Goal: Transaction & Acquisition: Purchase product/service

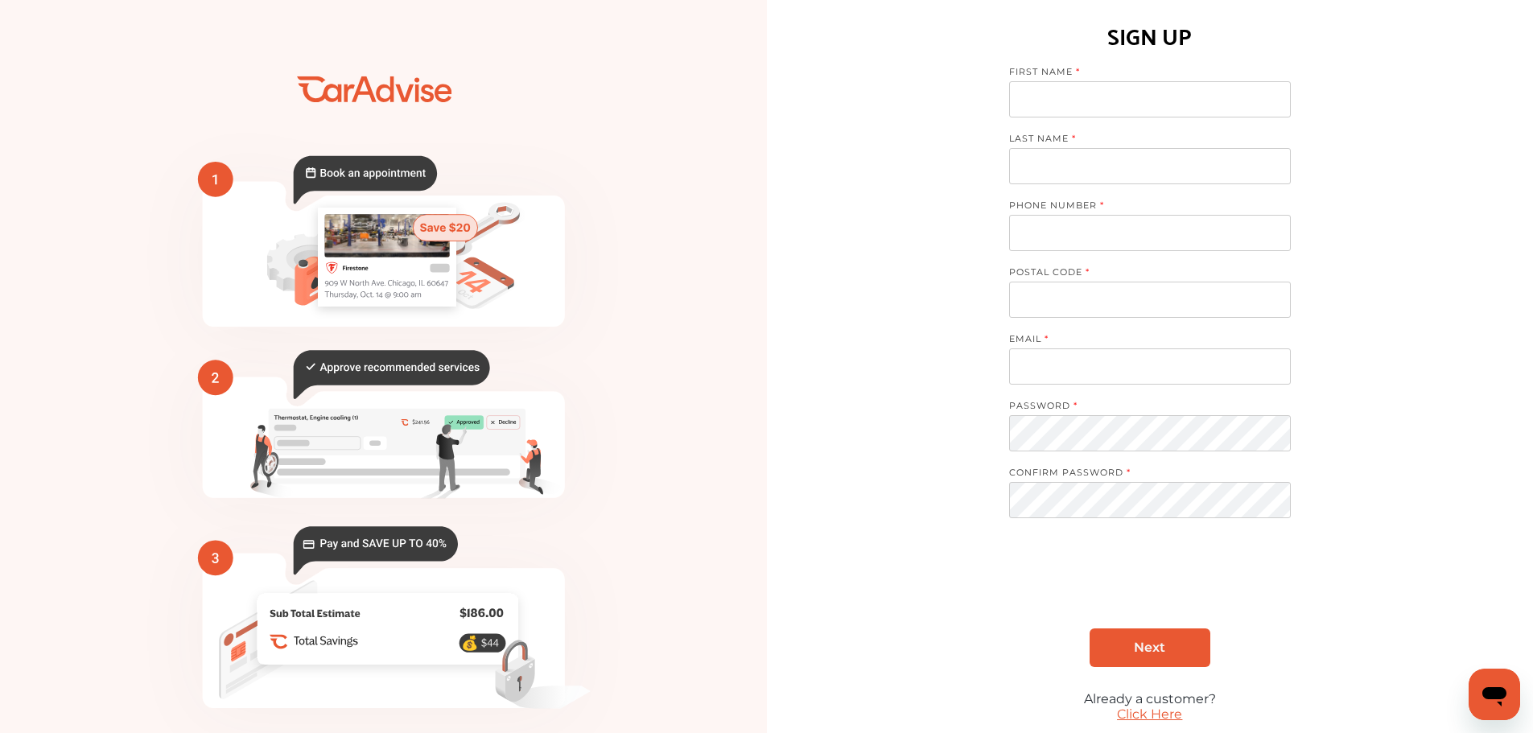
click at [1080, 90] on input at bounding box center [1150, 99] width 282 height 36
click at [1154, 714] on link "Click Here" at bounding box center [1149, 714] width 65 height 15
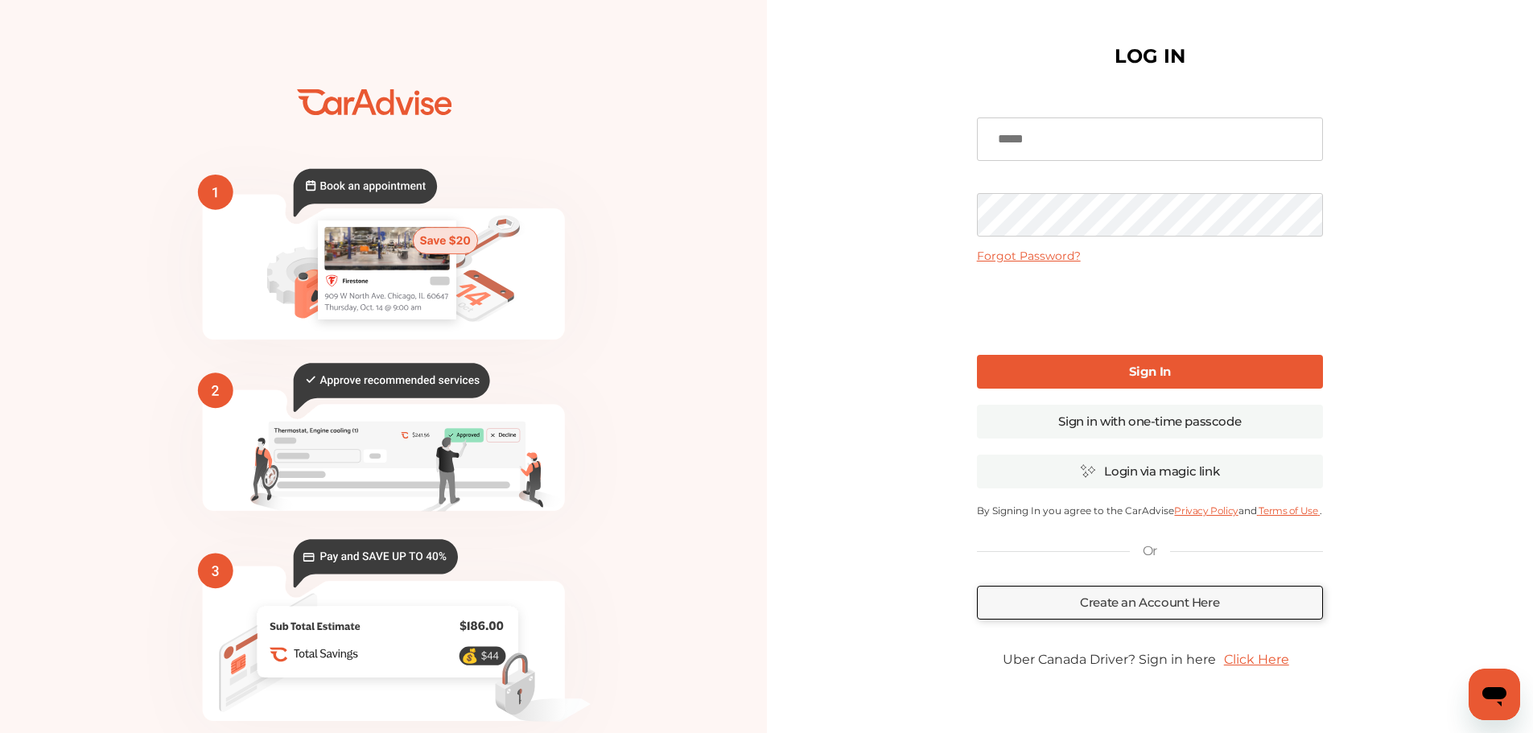
click at [1104, 147] on input at bounding box center [1150, 139] width 346 height 43
type input "**********"
click at [1055, 258] on link "Forgot Password?" at bounding box center [1029, 256] width 104 height 14
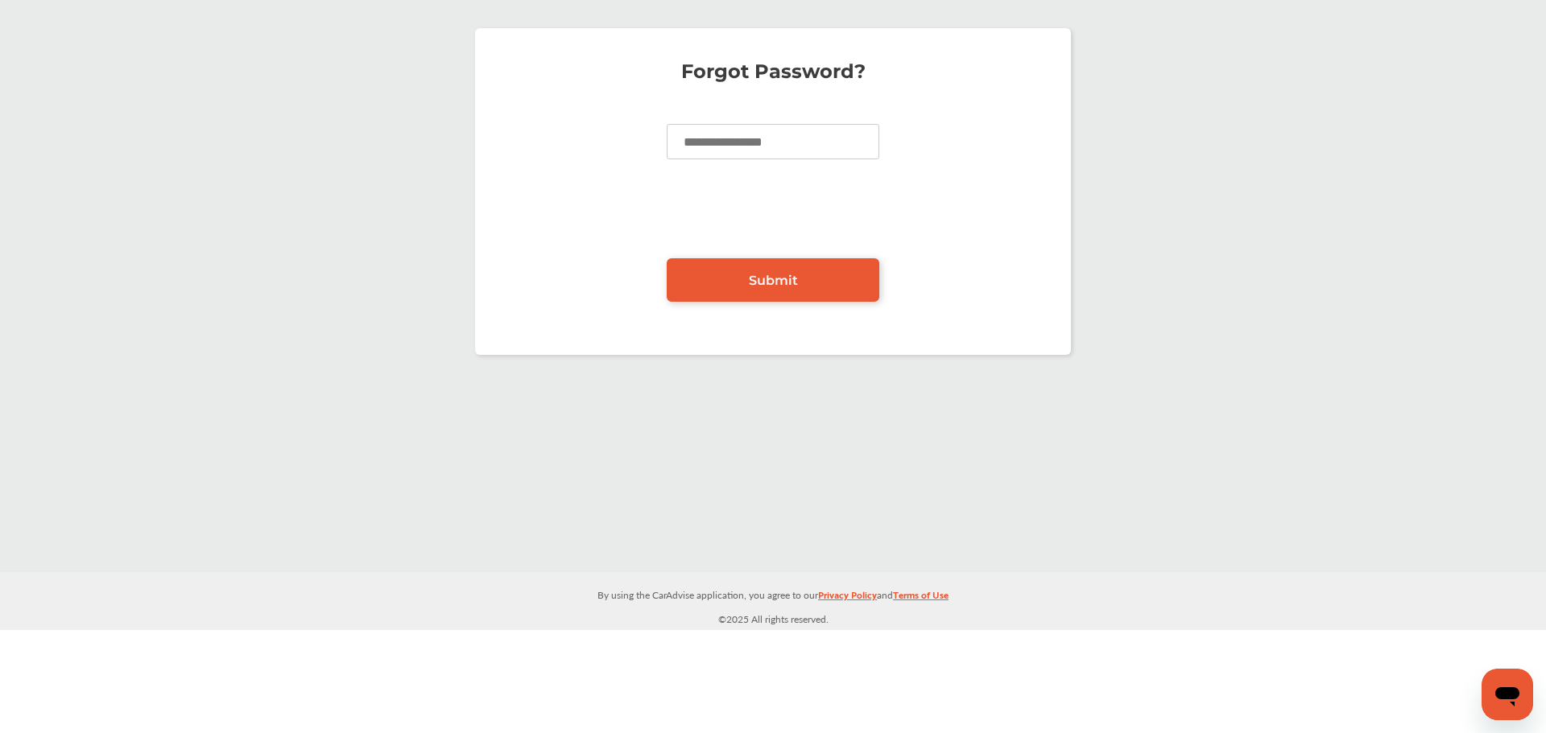
click at [804, 131] on input at bounding box center [773, 141] width 213 height 35
type input "**********"
click at [788, 285] on span "Submit" at bounding box center [773, 280] width 49 height 15
click at [710, 266] on link "Submit" at bounding box center [773, 279] width 213 height 43
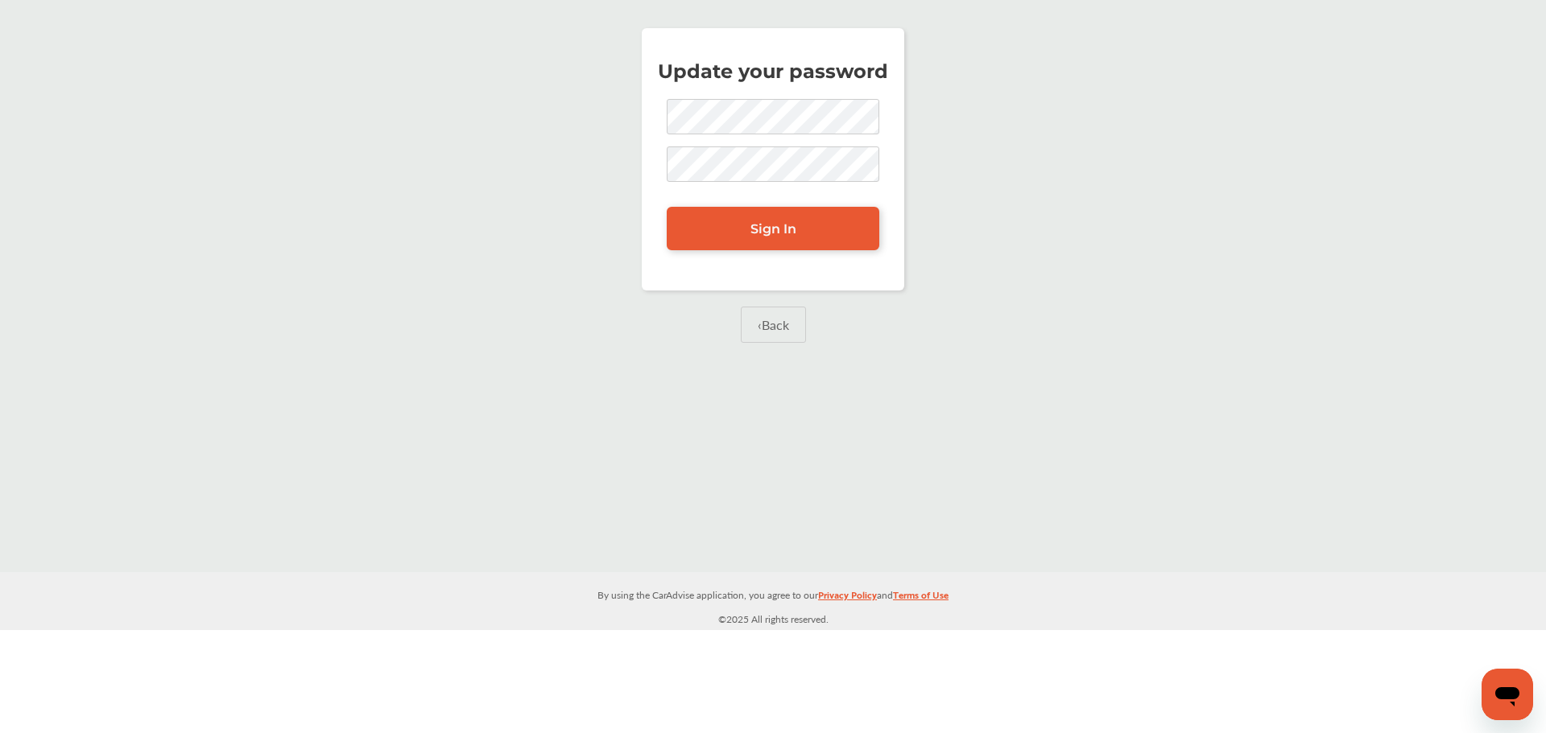
drag, startPoint x: 654, startPoint y: 161, endPoint x: 642, endPoint y: 162, distance: 12.1
click at [650, 161] on div "Update your password Sign In" at bounding box center [773, 159] width 262 height 262
click at [626, 172] on div "Update your password Sign In ‹ Back" at bounding box center [772, 205] width 1537 height 387
click at [772, 239] on link "Sign In" at bounding box center [773, 228] width 213 height 43
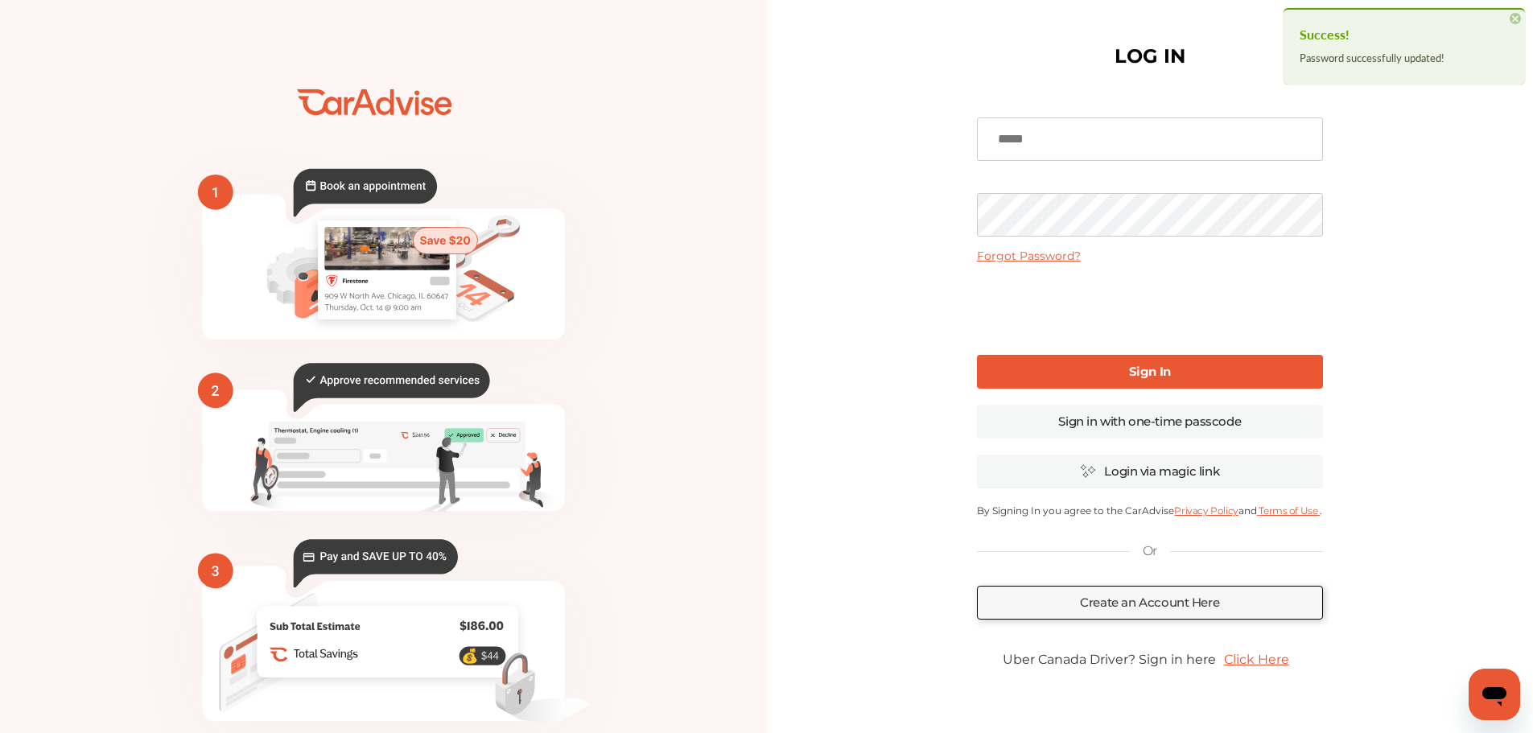
click at [1112, 159] on input at bounding box center [1150, 139] width 346 height 43
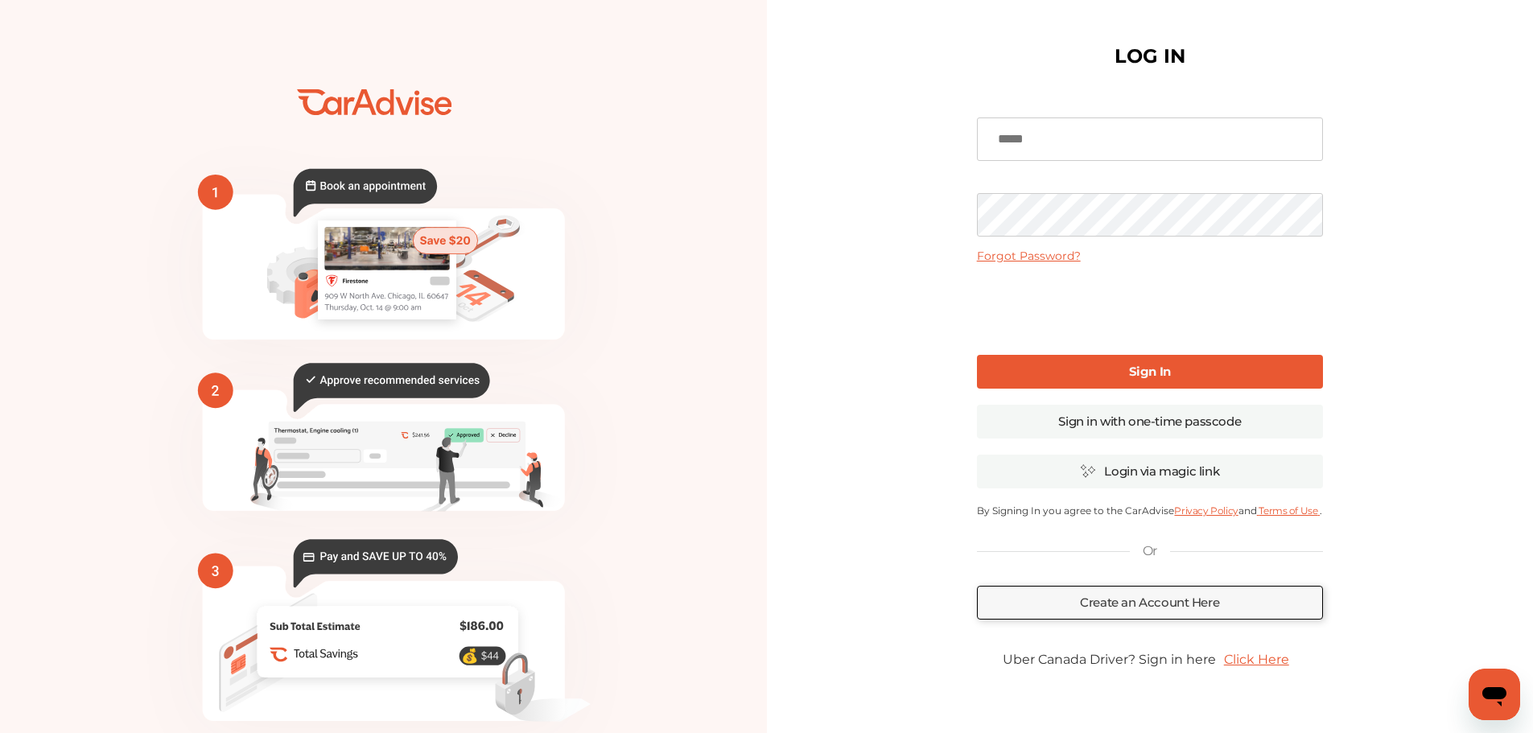
type input "**********"
click at [852, 228] on div "**********" at bounding box center [1150, 411] width 767 height 823
click at [1077, 378] on link "Sign In" at bounding box center [1150, 372] width 346 height 34
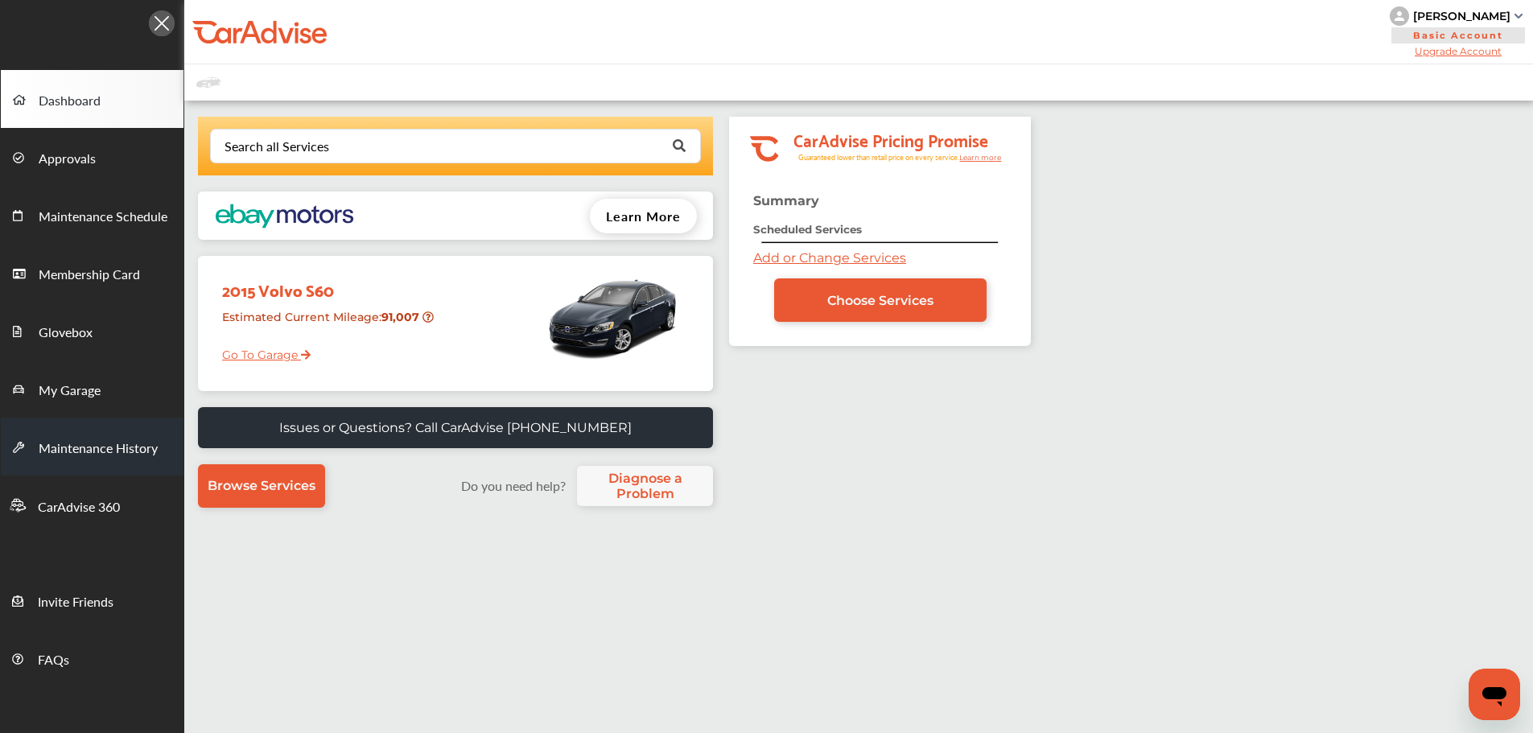
click at [97, 464] on link "Maintenance History" at bounding box center [92, 447] width 183 height 58
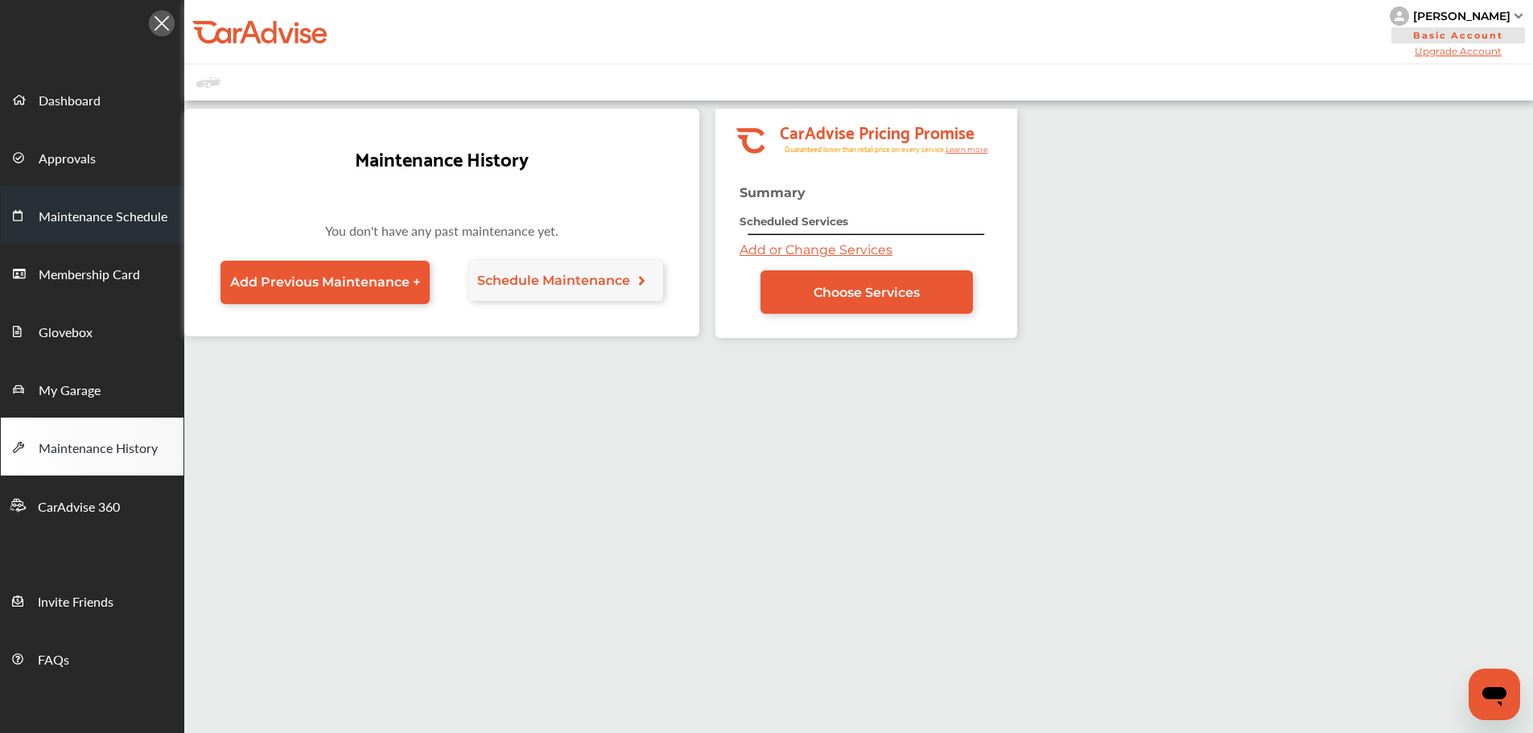
click at [97, 222] on span "Maintenance Schedule" at bounding box center [103, 217] width 129 height 21
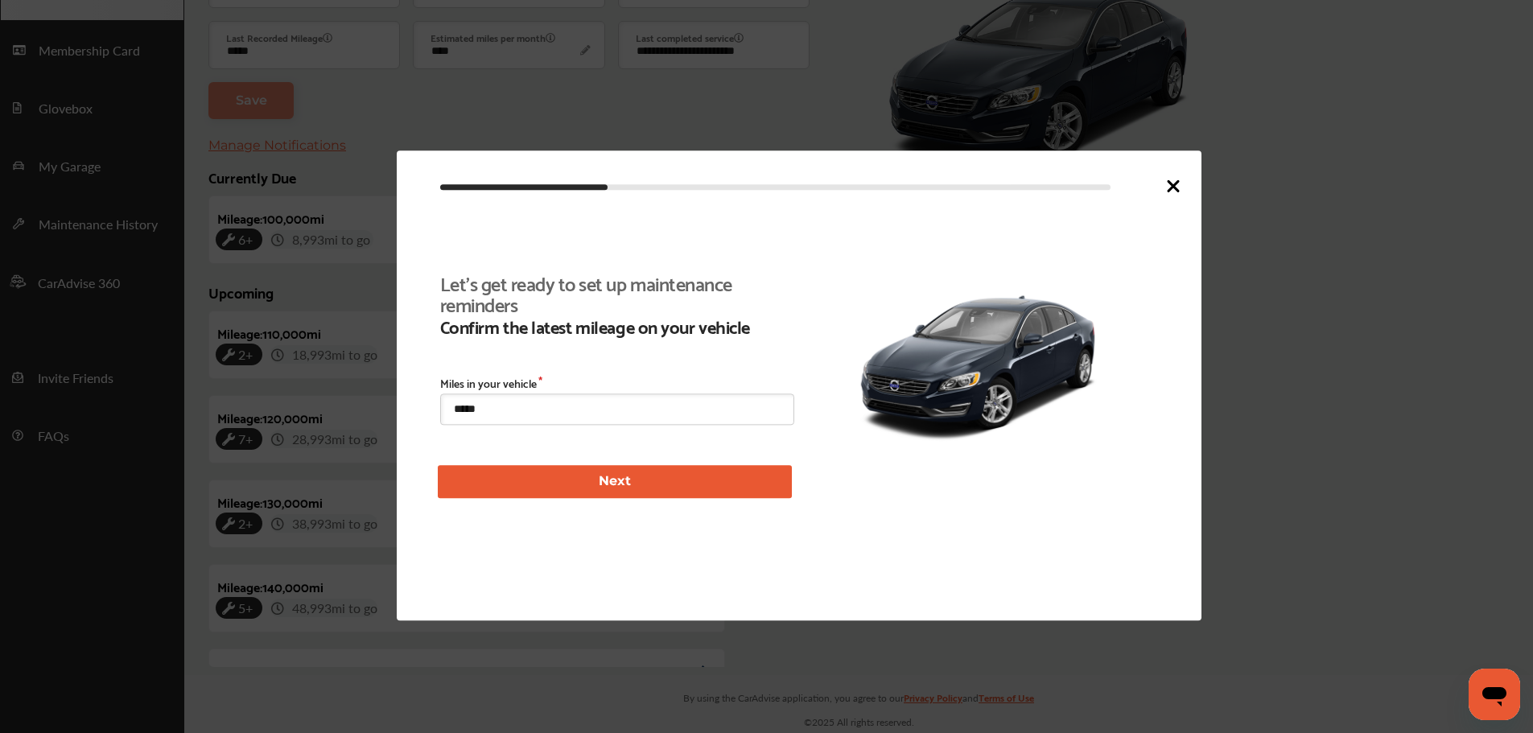
scroll to position [372, 0]
drag, startPoint x: 489, startPoint y: 412, endPoint x: 318, endPoint y: 378, distance: 174.1
type input "*****"
click at [539, 483] on button "Next" at bounding box center [615, 481] width 354 height 33
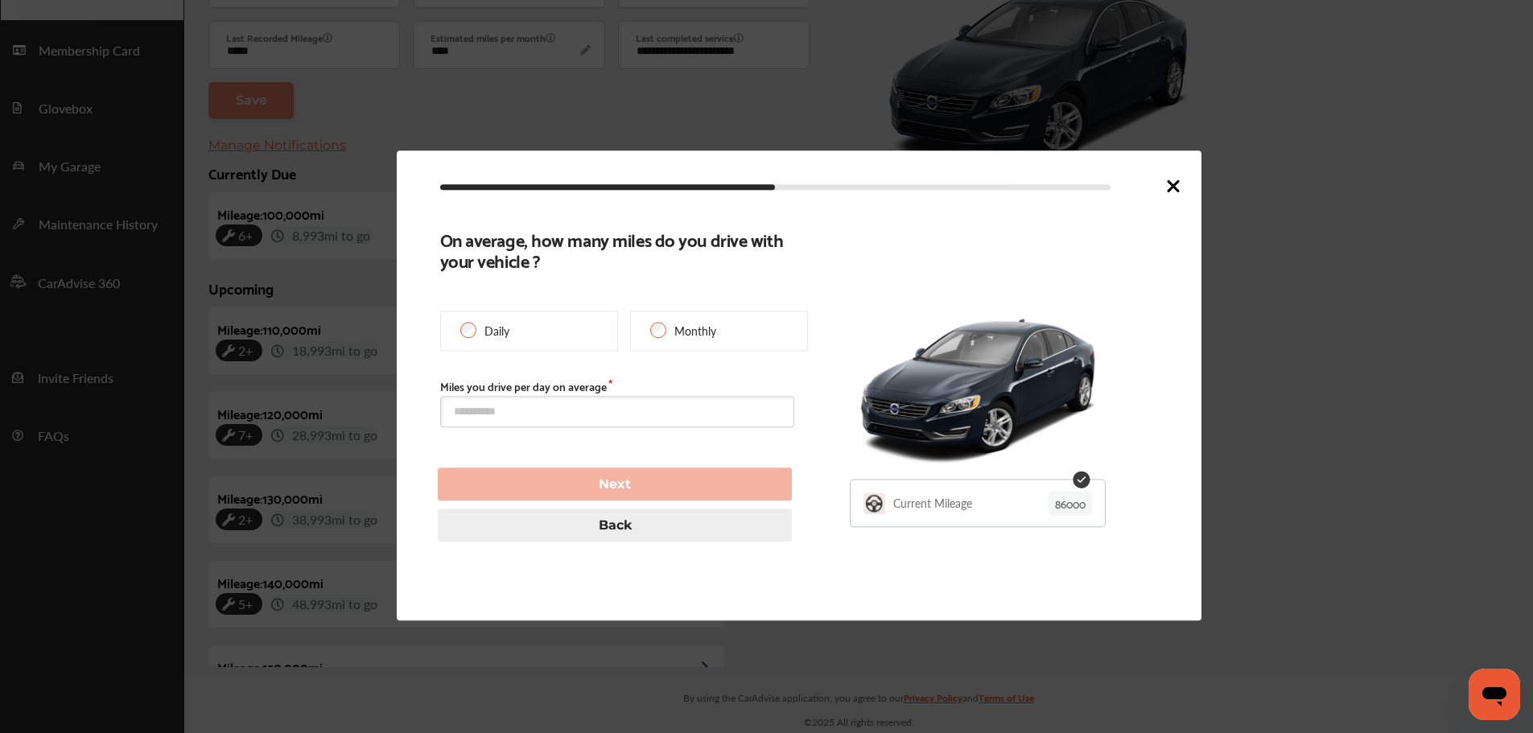
type input "******"
type input "**********"
type input "*****"
click at [613, 401] on input "text" at bounding box center [617, 412] width 354 height 31
click at [605, 411] on input "text" at bounding box center [617, 412] width 354 height 31
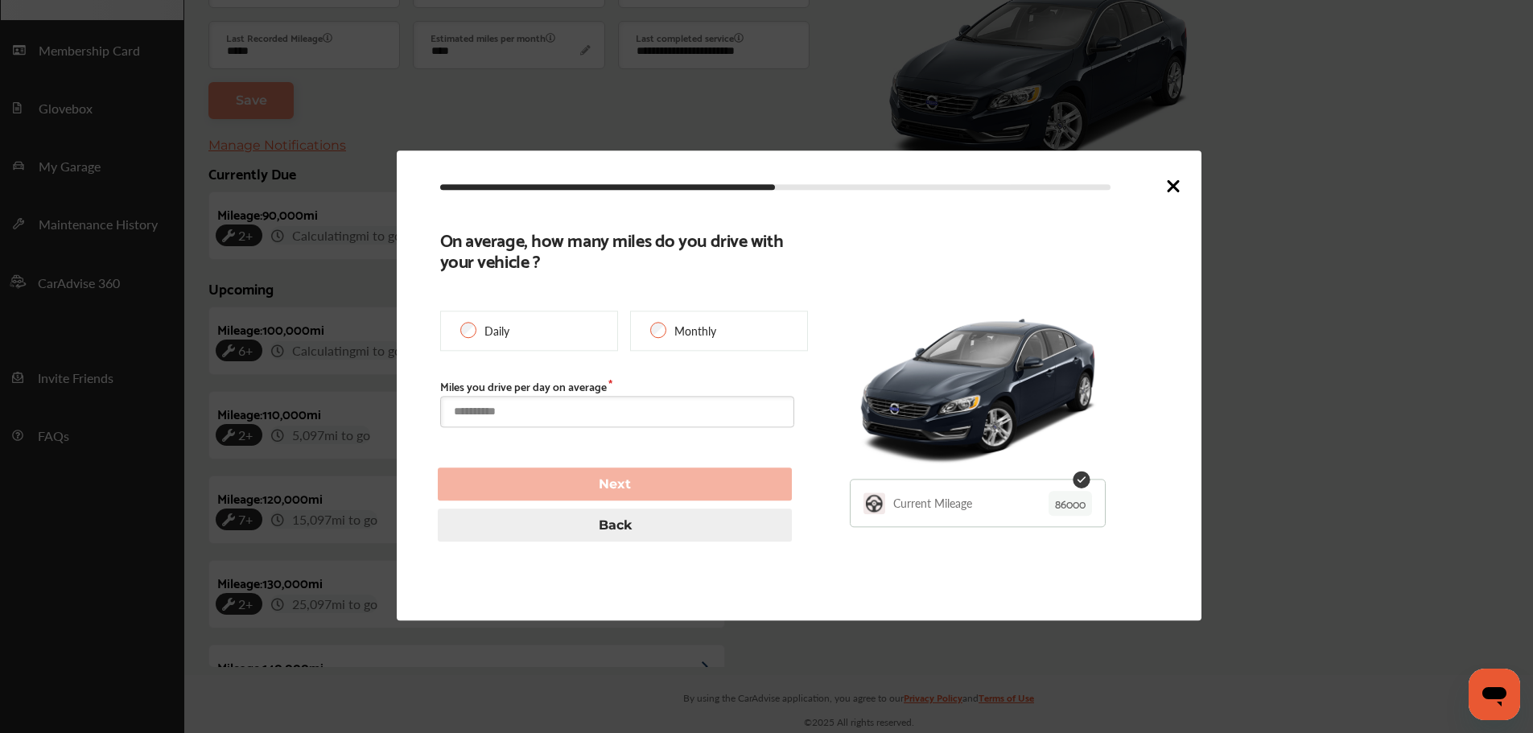
click at [500, 422] on input "text" at bounding box center [617, 412] width 354 height 31
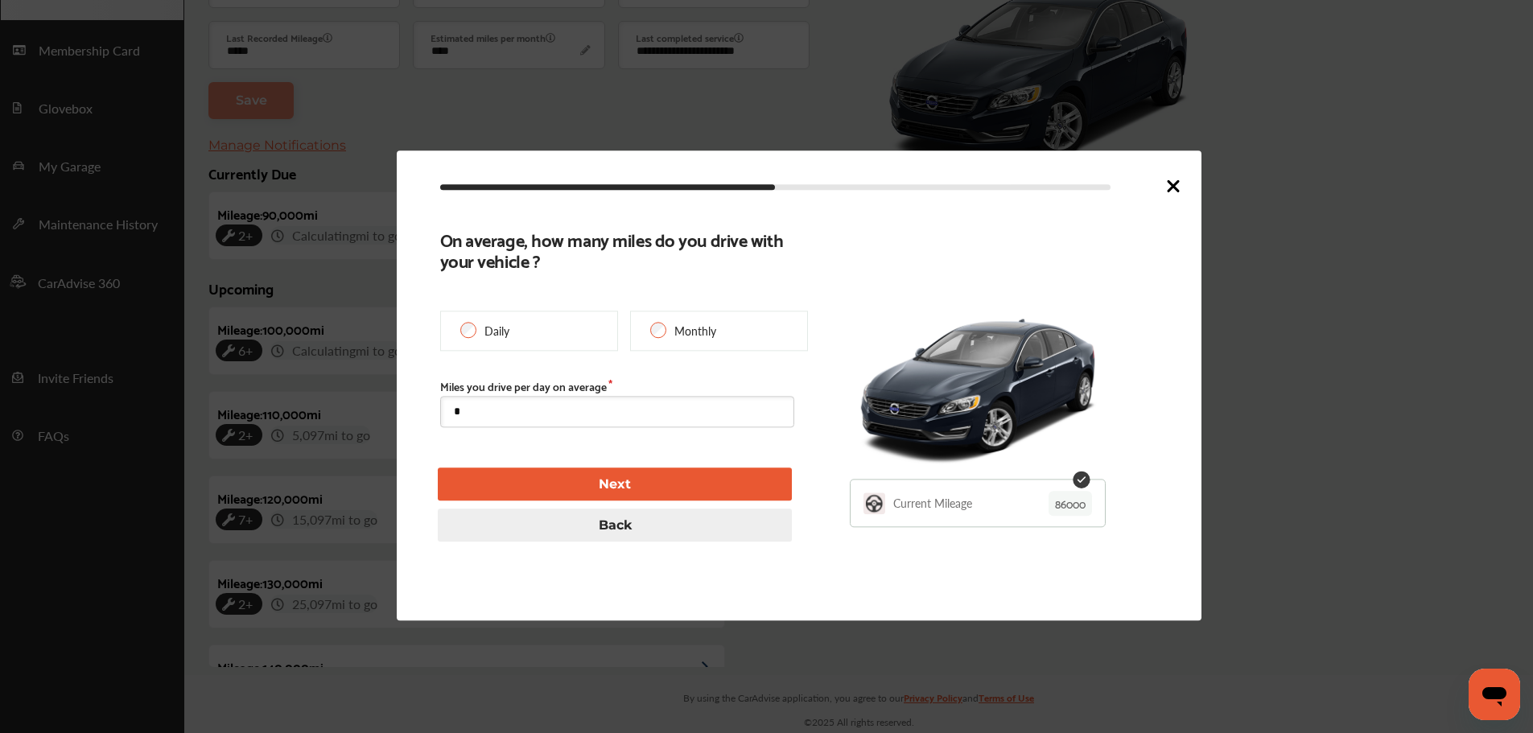
type input "**"
click at [517, 491] on button "Next" at bounding box center [615, 484] width 354 height 33
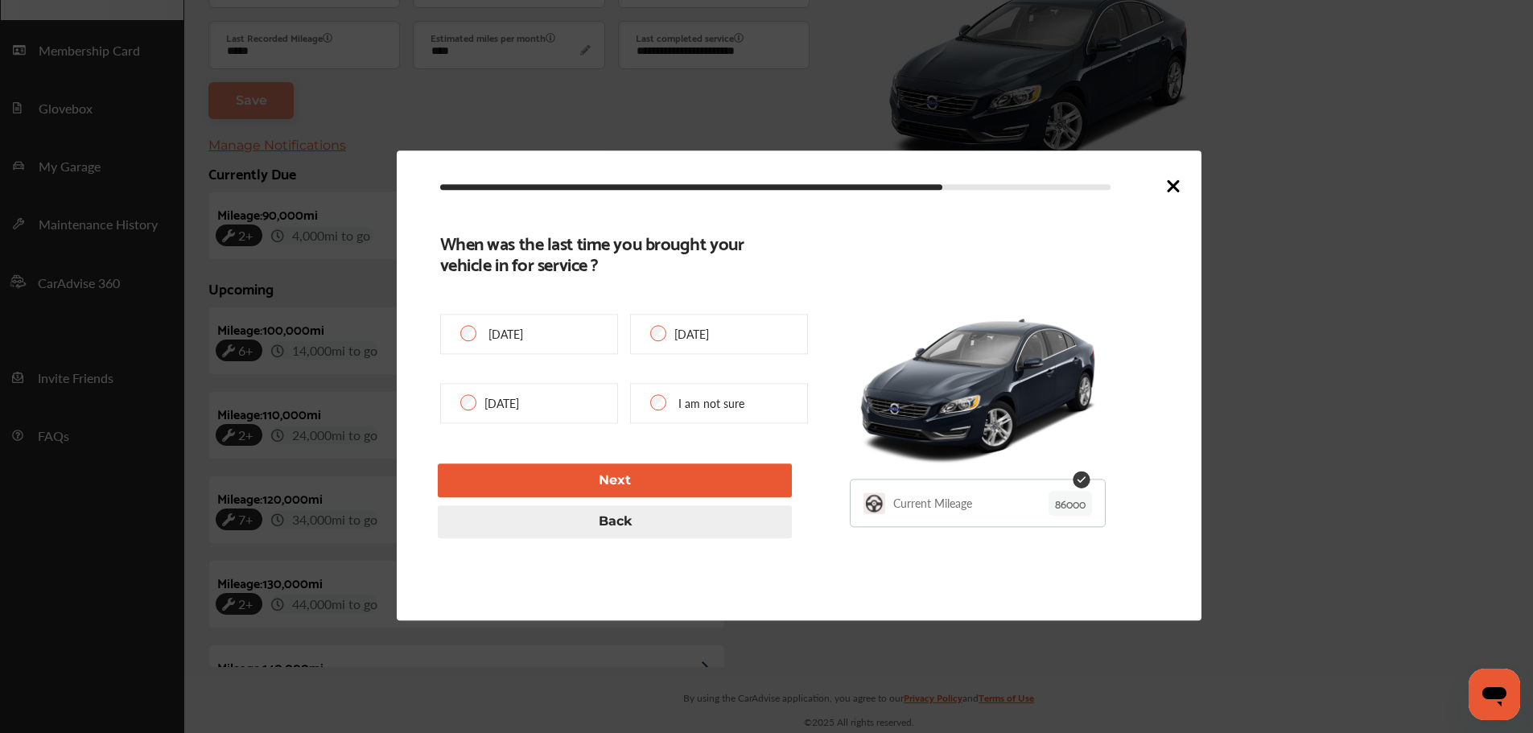
type input "*****"
type input "**********"
type input "***"
click at [532, 477] on button "Next" at bounding box center [615, 480] width 354 height 33
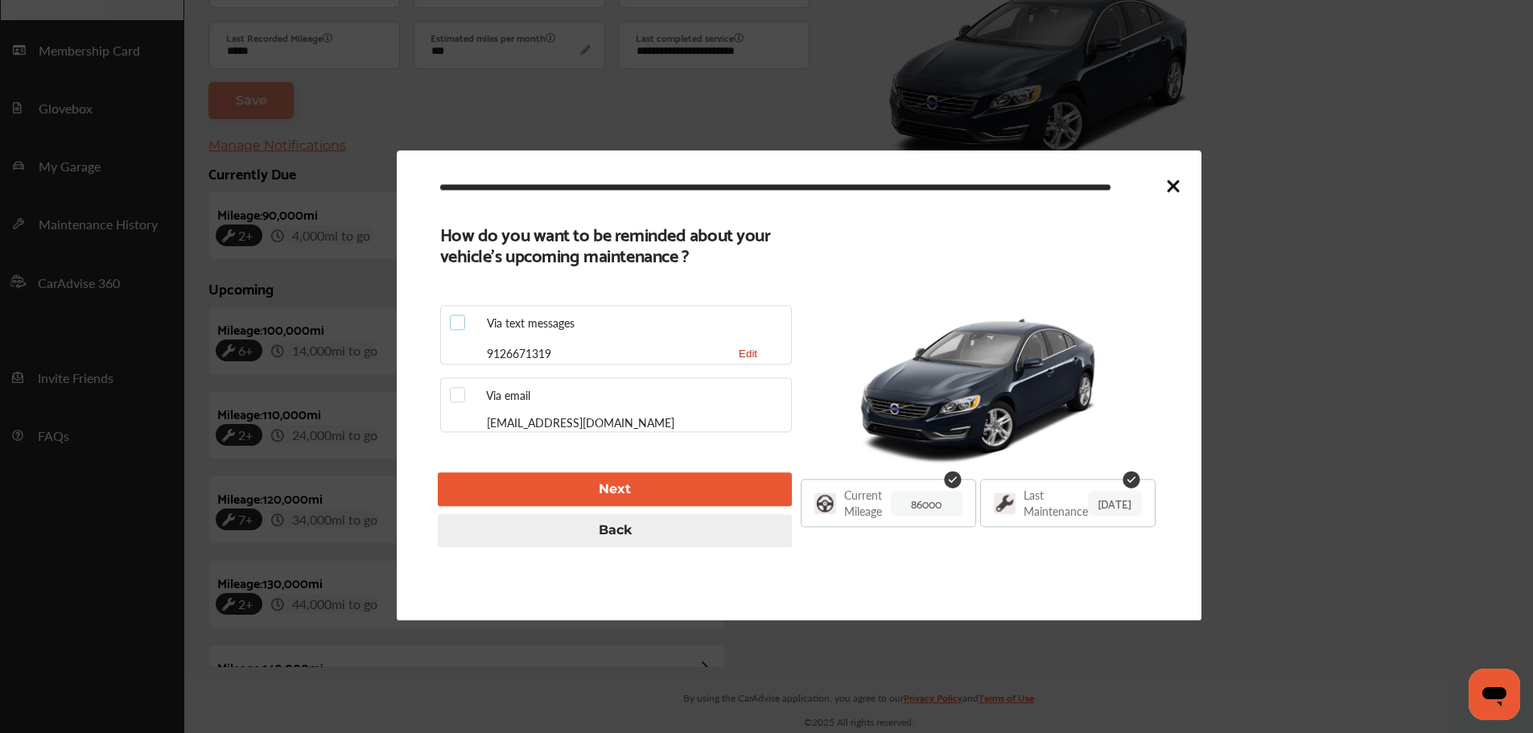
click at [452, 316] on label at bounding box center [462, 316] width 24 height 0
click at [458, 388] on label at bounding box center [462, 388] width 24 height 0
click at [527, 493] on button "Next" at bounding box center [615, 489] width 354 height 33
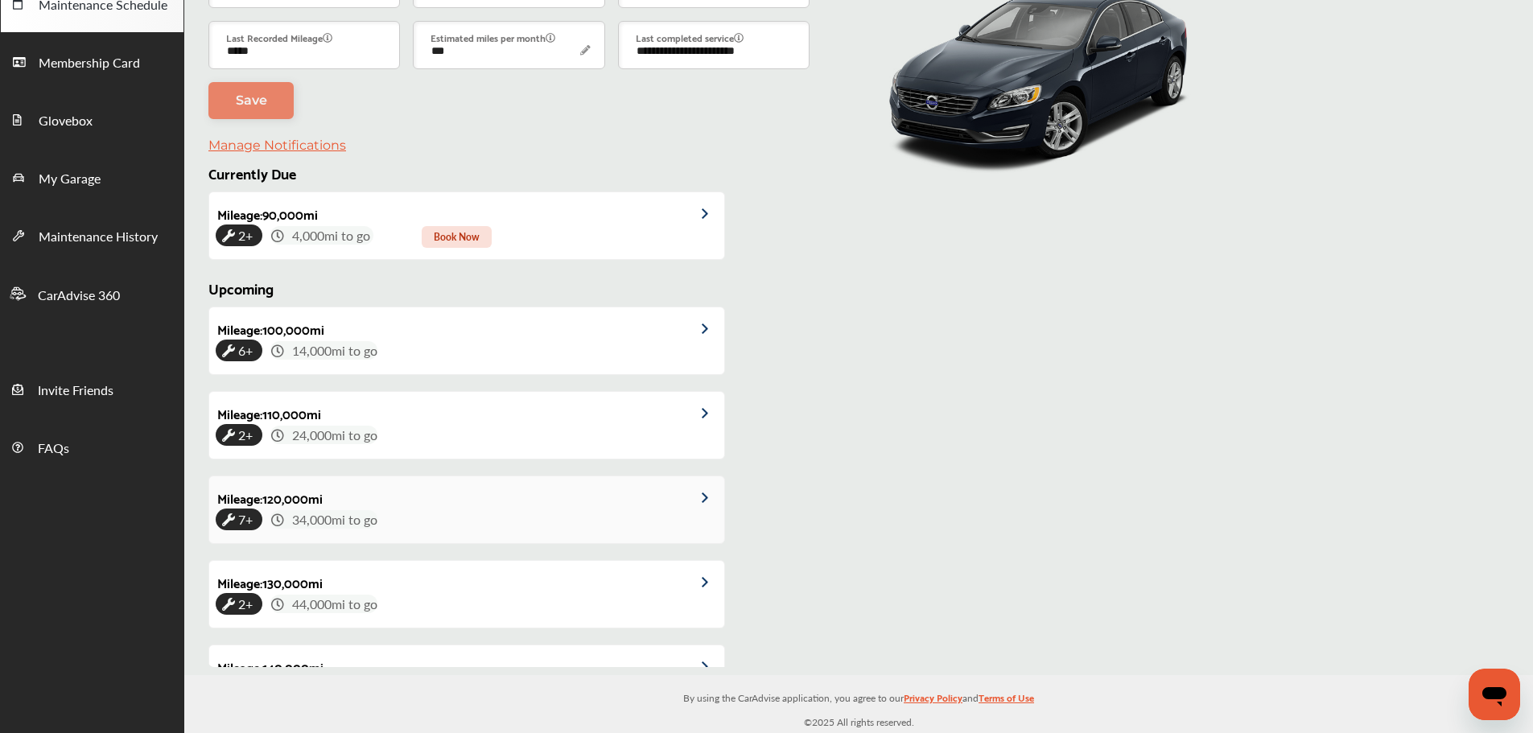
scroll to position [212, 0]
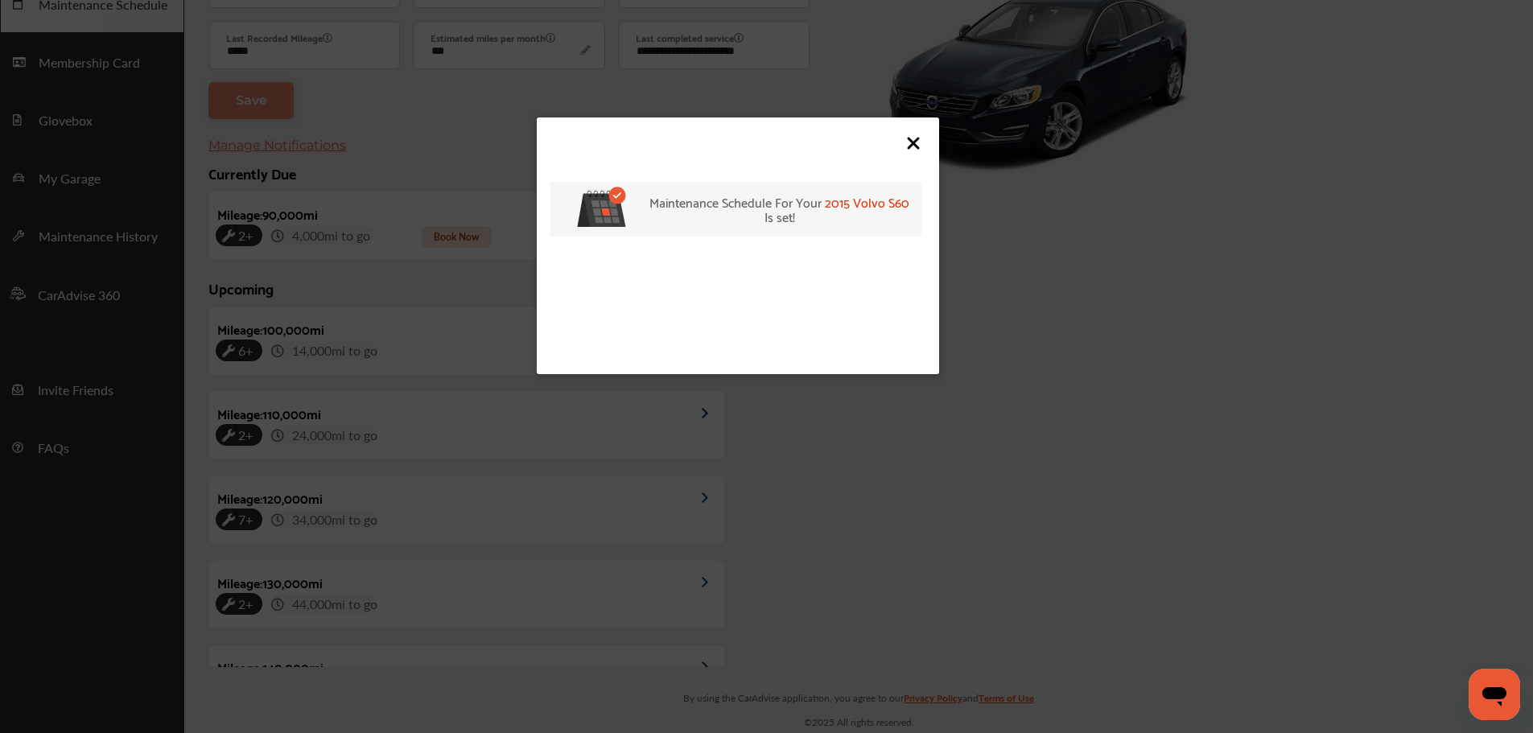
click at [916, 142] on icon at bounding box center [913, 143] width 19 height 19
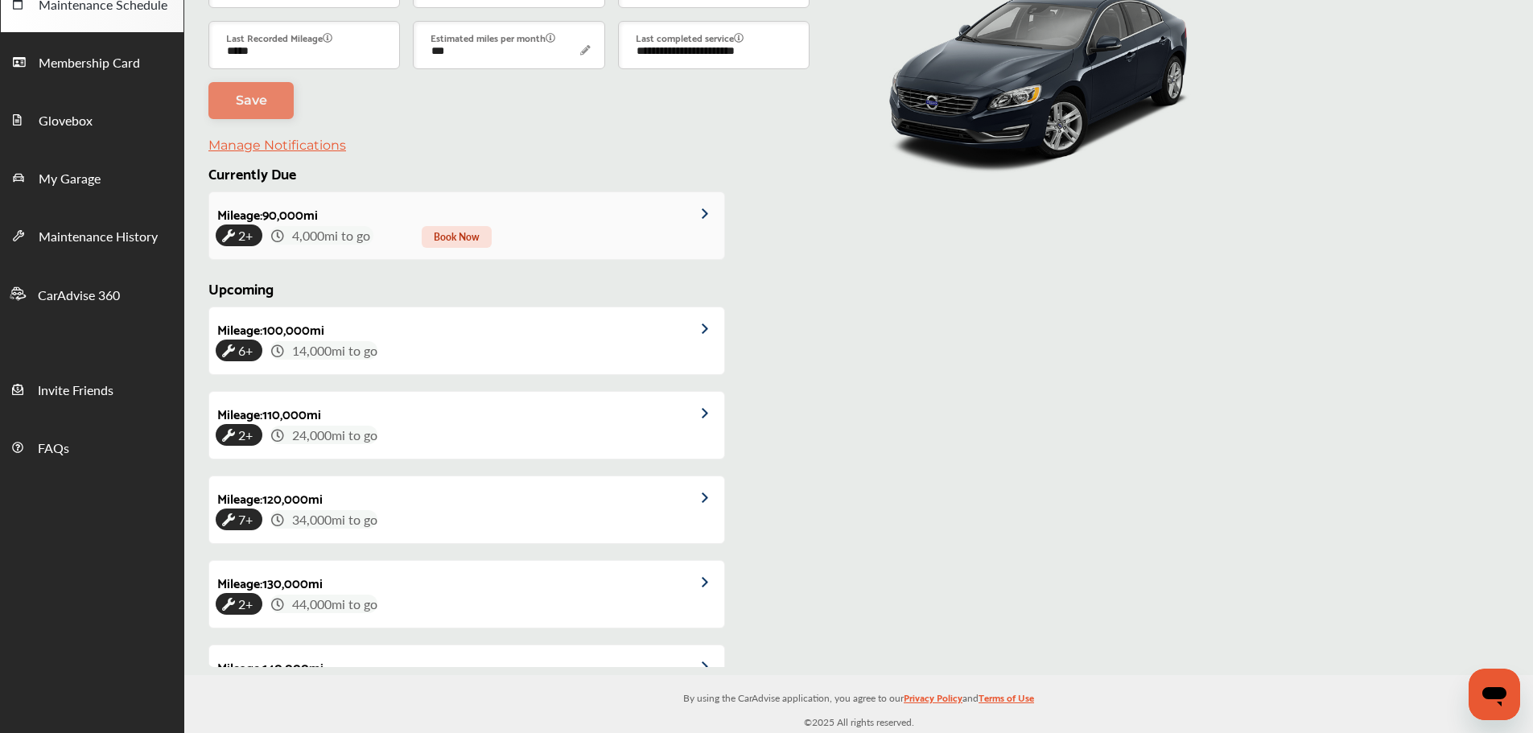
click at [458, 241] on span "Book Now" at bounding box center [457, 237] width 70 height 22
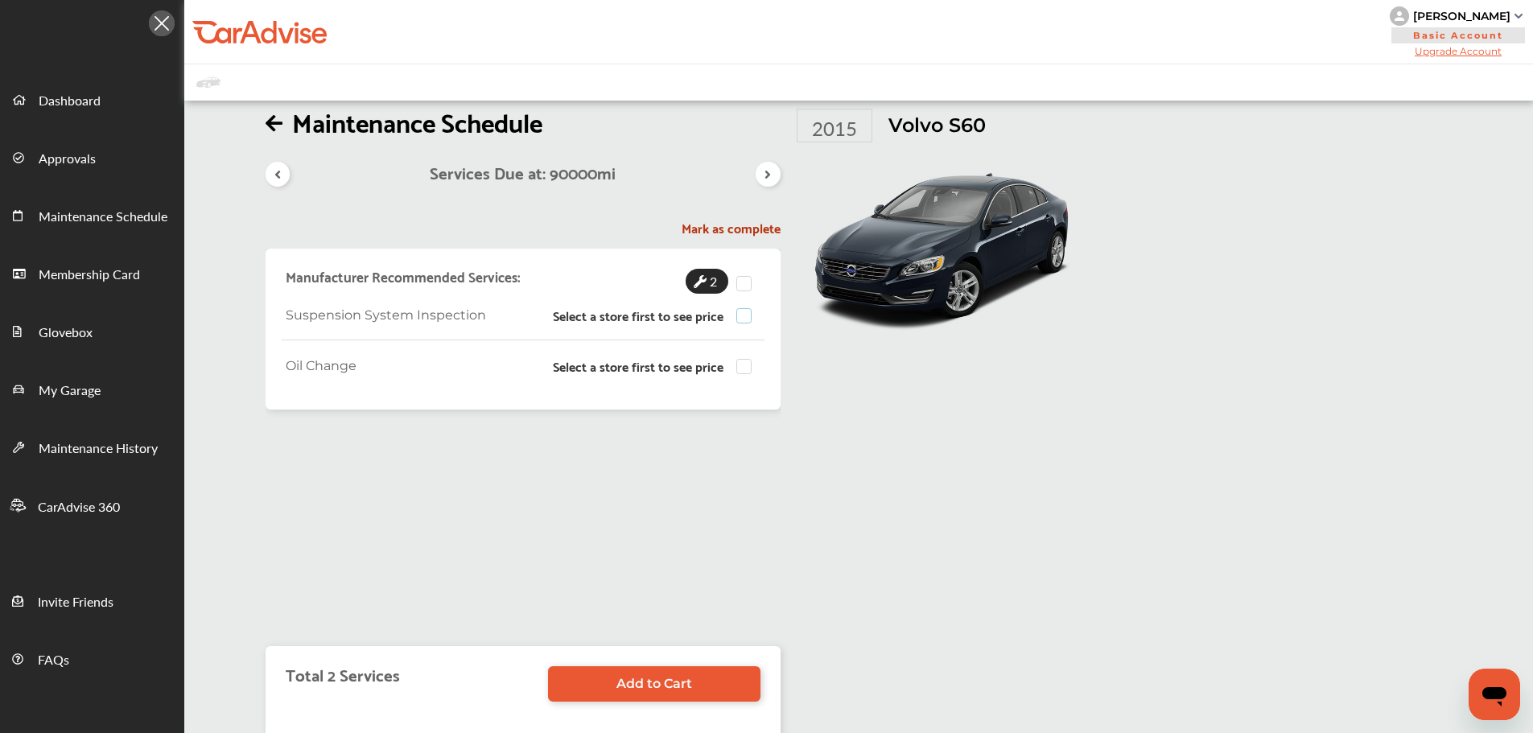
click at [740, 308] on label at bounding box center [749, 308] width 24 height 0
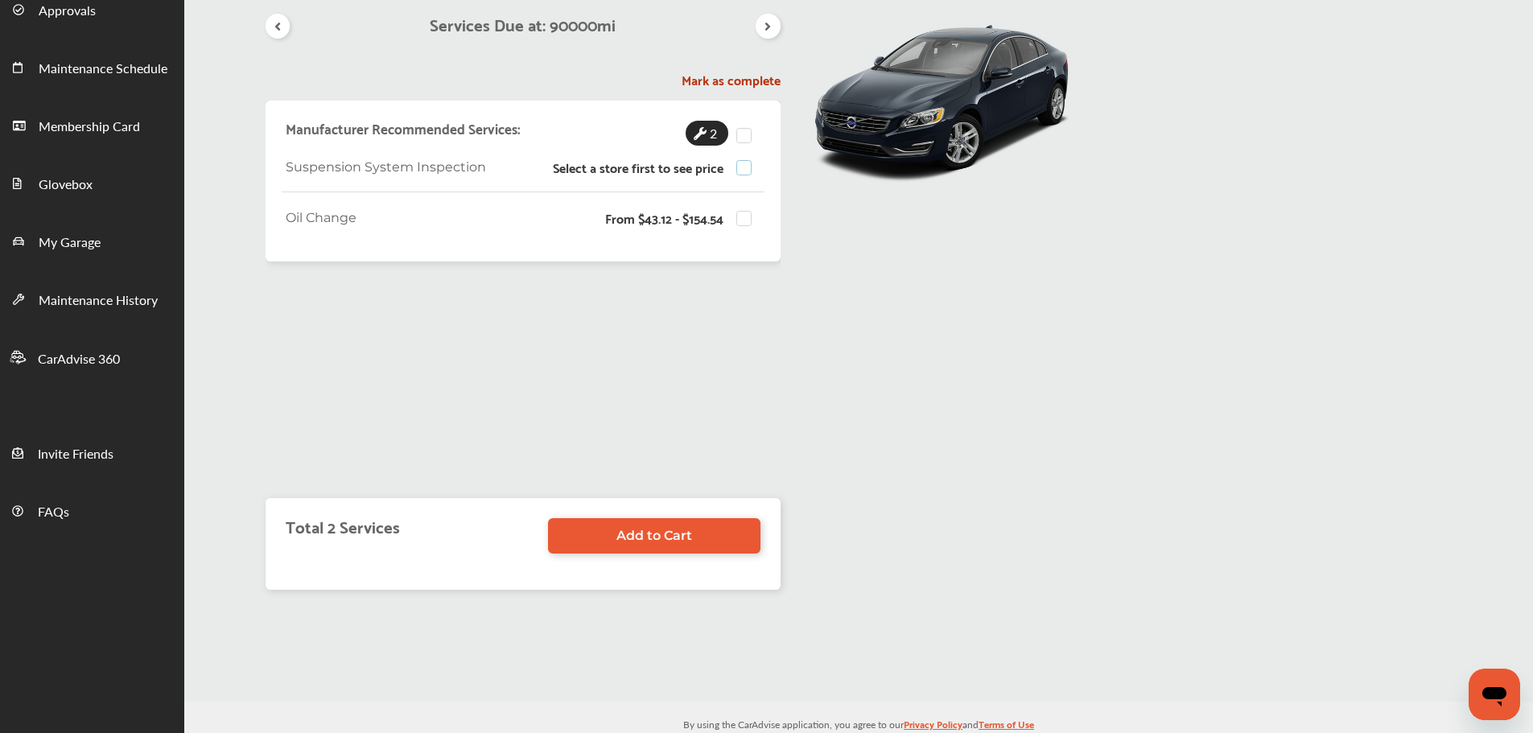
scroll to position [161, 0]
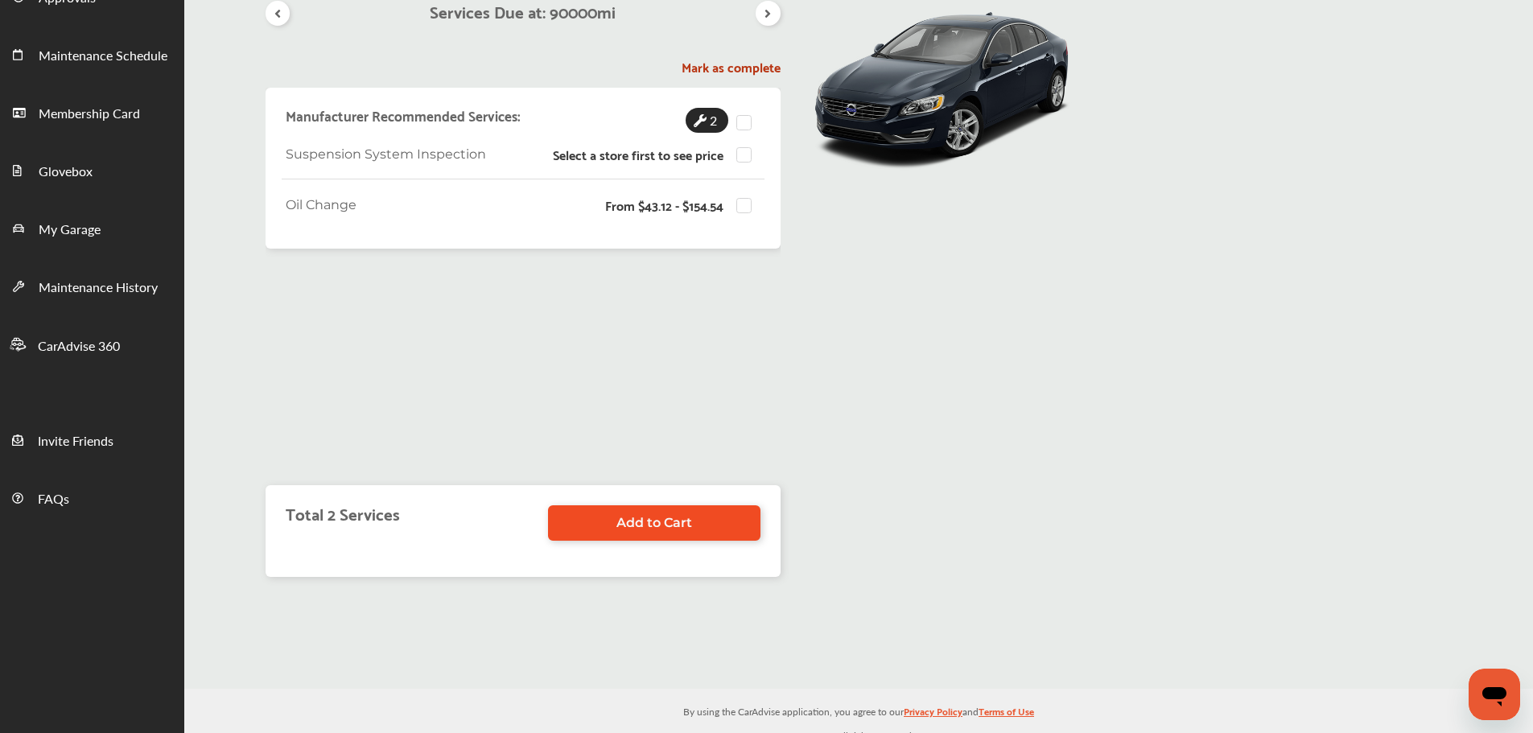
click at [688, 530] on span "Add to Cart" at bounding box center [655, 522] width 76 height 15
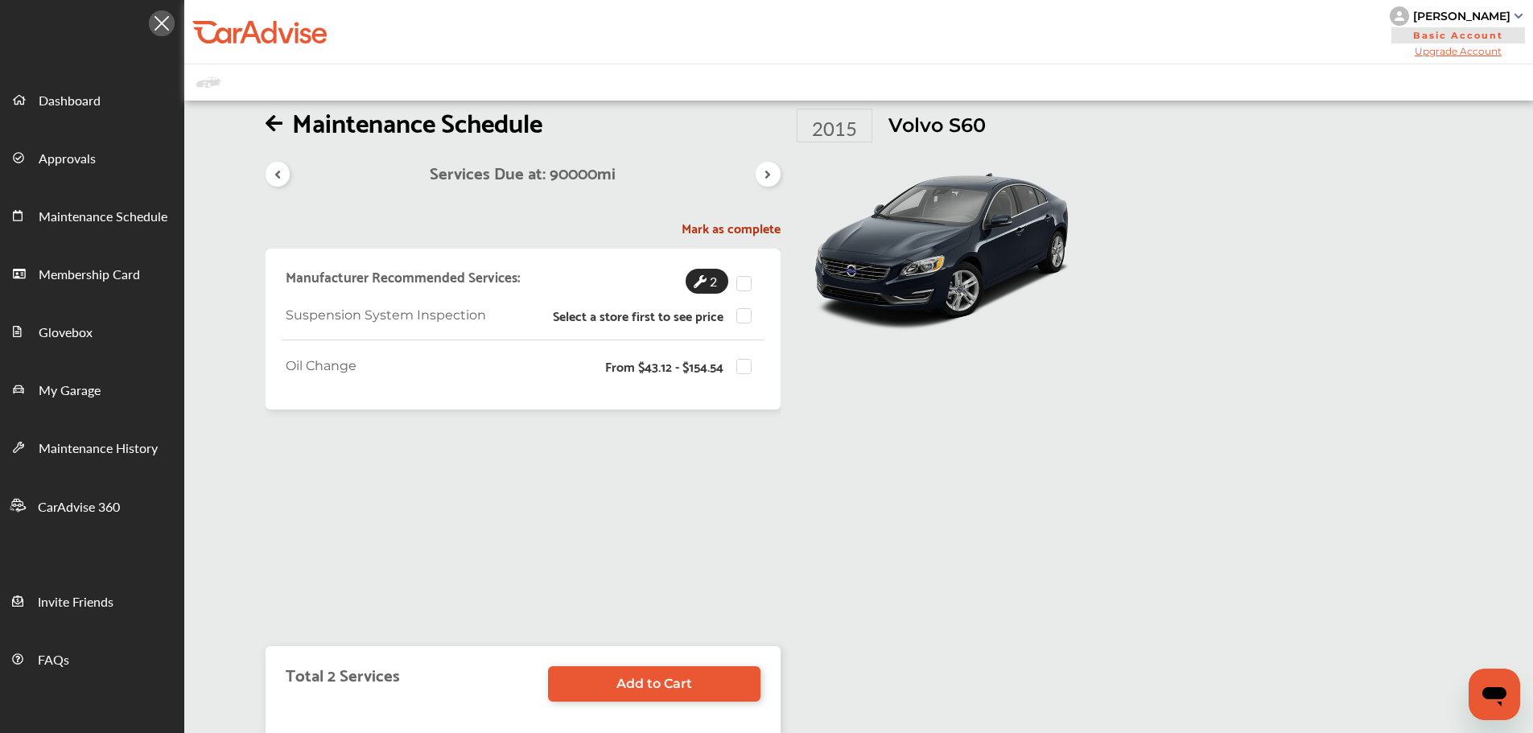
click at [761, 179] on icon at bounding box center [768, 174] width 15 height 13
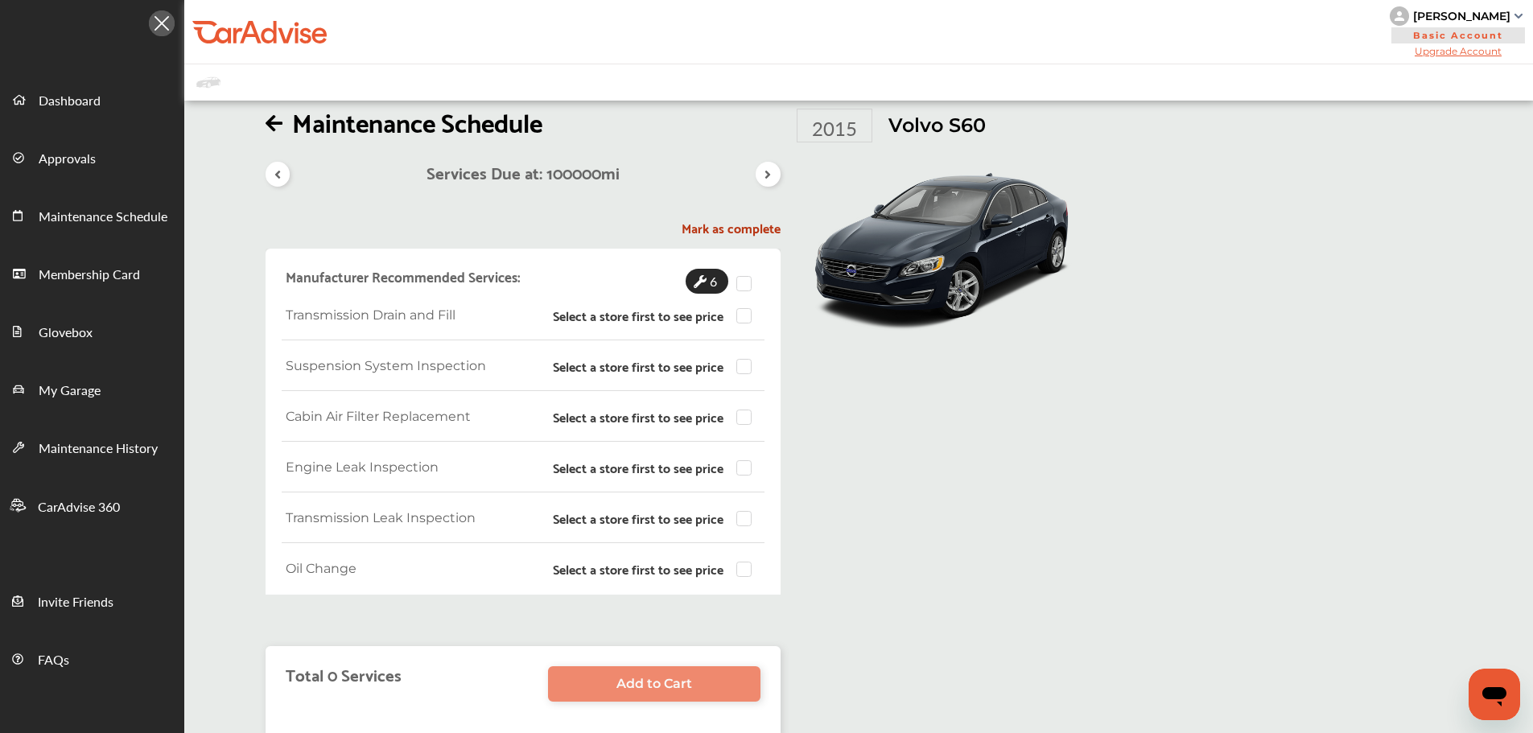
click at [279, 174] on icon at bounding box center [277, 174] width 15 height 13
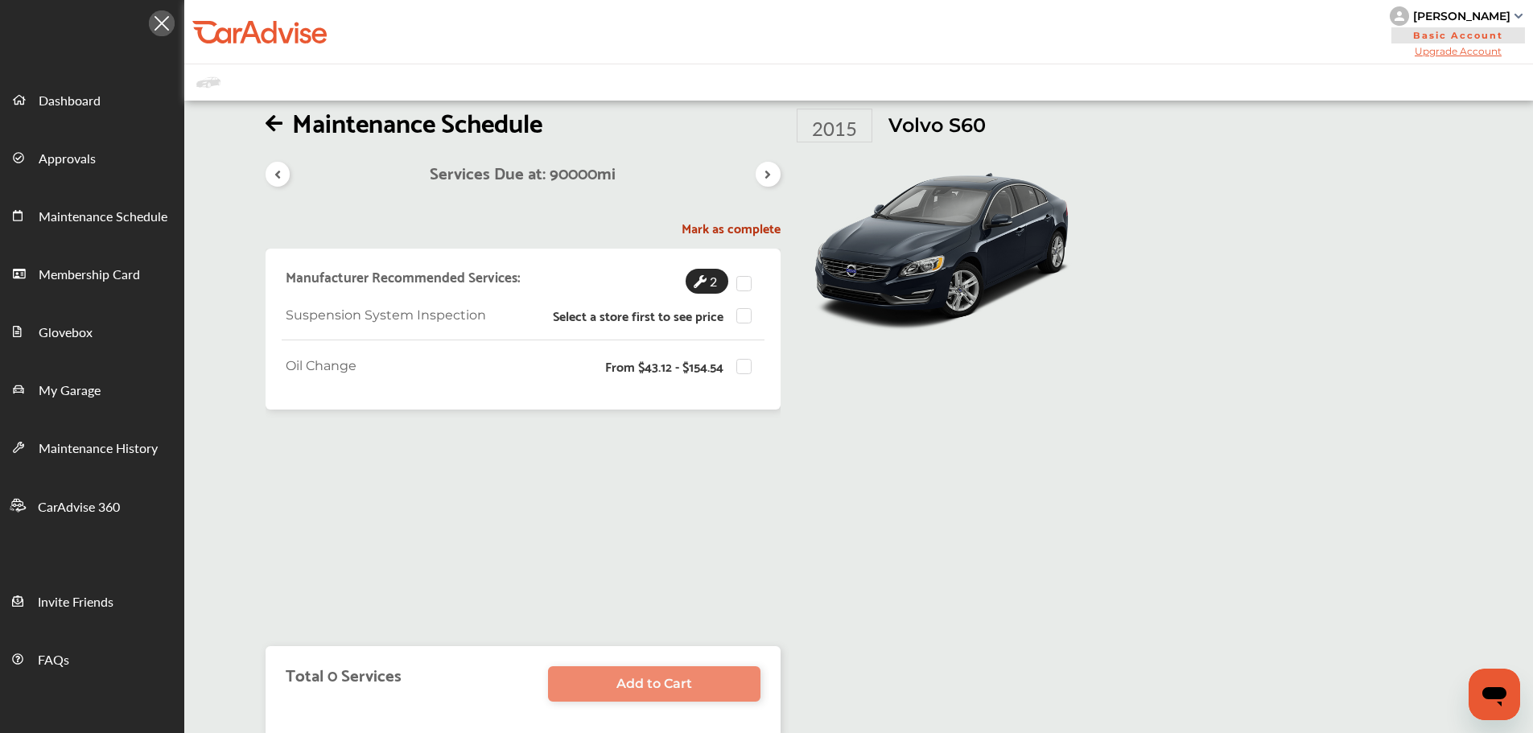
click at [658, 320] on p "Select a store first to see price" at bounding box center [638, 315] width 171 height 14
click at [707, 286] on span "2" at bounding box center [714, 281] width 14 height 25
click at [411, 270] on h4 "Manufacturer Recommended Services:" at bounding box center [403, 276] width 235 height 19
click at [591, 314] on p "Select a store first to see price" at bounding box center [638, 315] width 171 height 14
click at [402, 321] on span "Suspension System Inspection" at bounding box center [386, 314] width 200 height 15
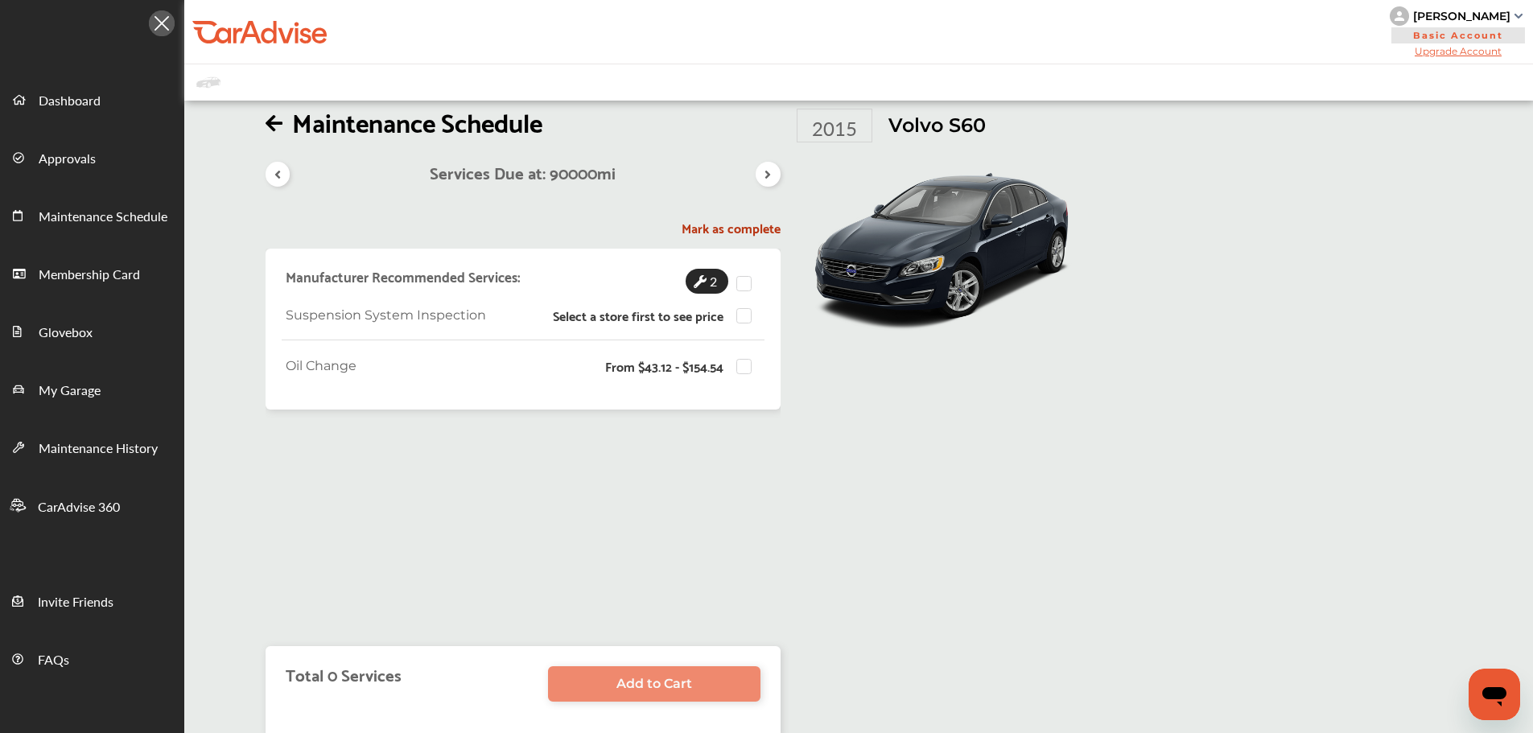
click at [734, 320] on div "Select a store first to see price" at bounding box center [657, 314] width 208 height 15
click at [743, 308] on label at bounding box center [749, 308] width 24 height 0
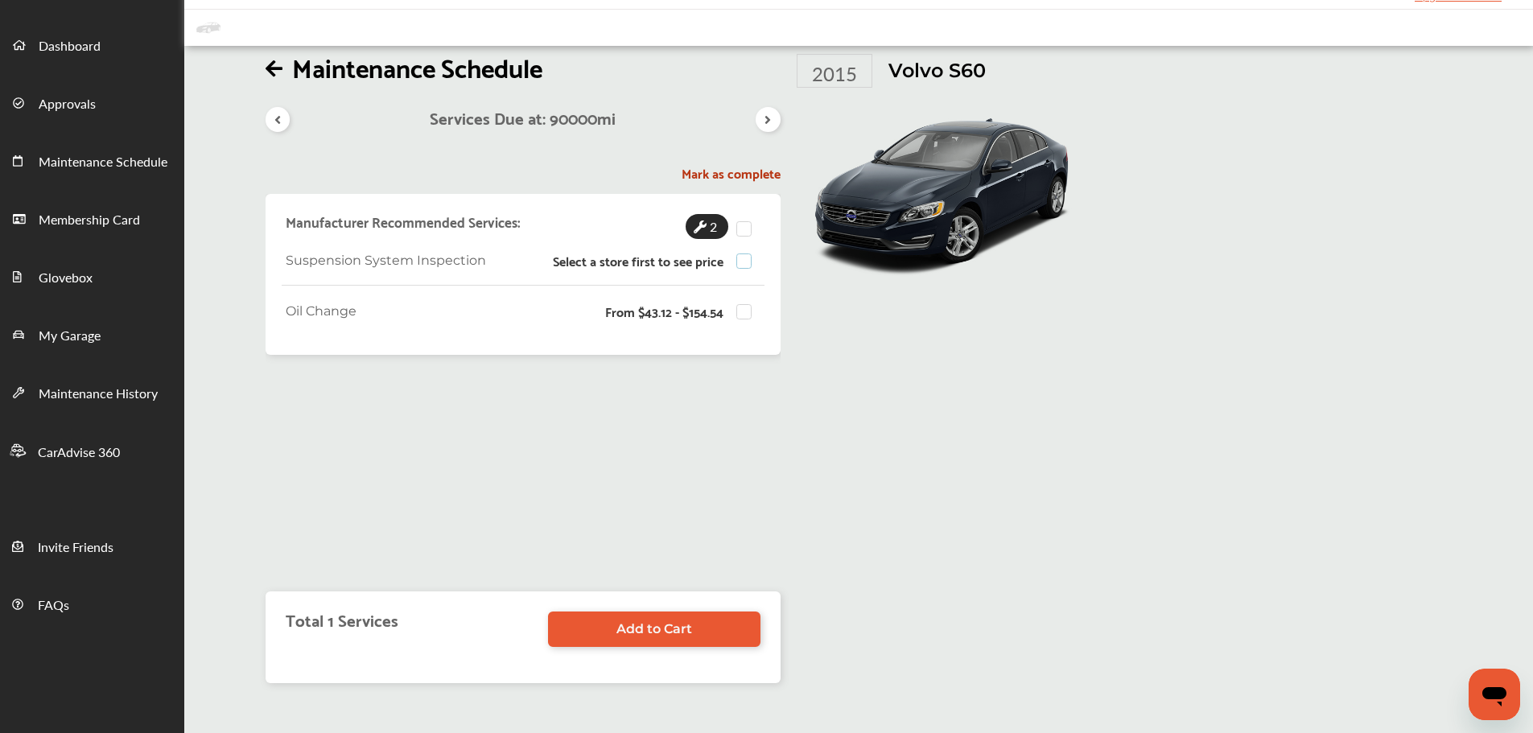
scroll to position [80, 0]
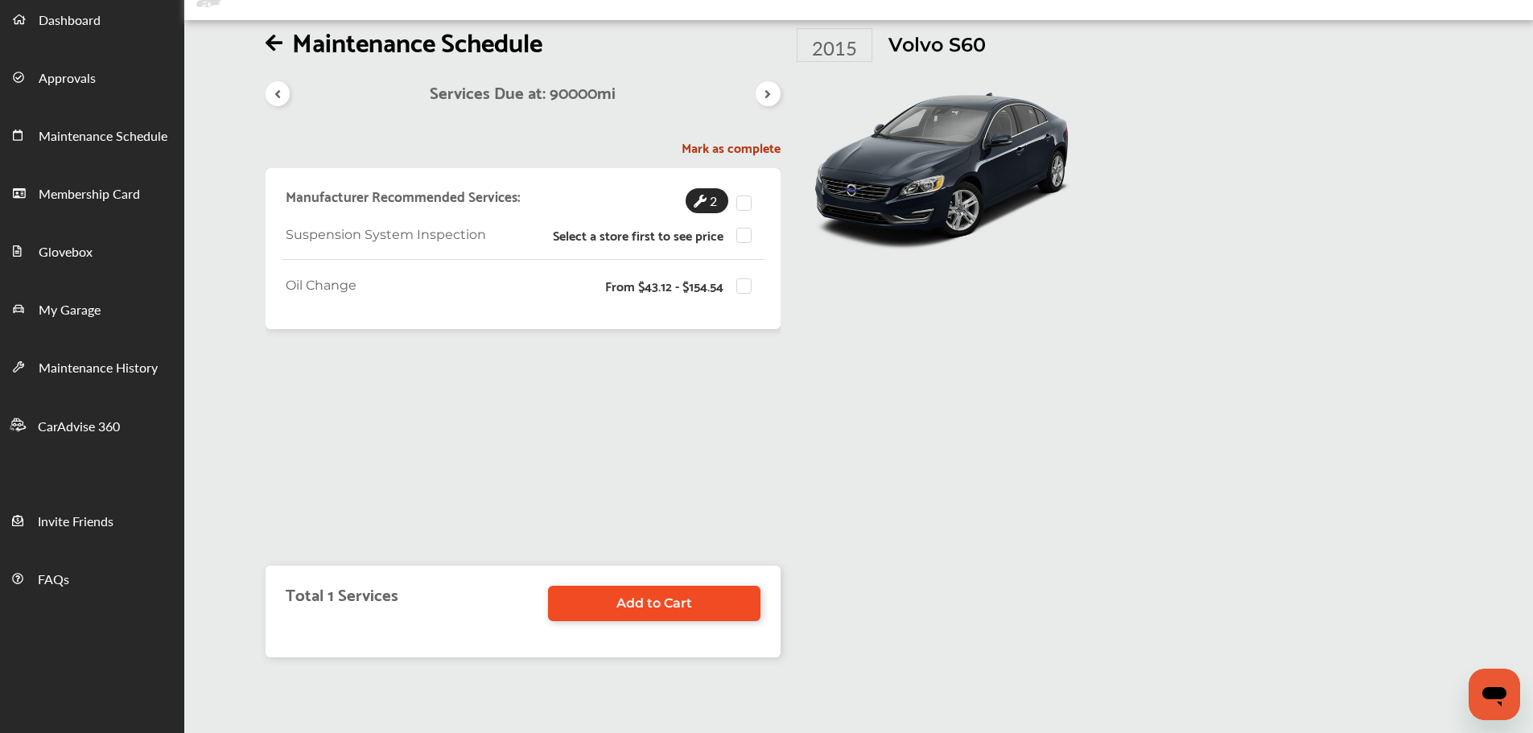
click at [704, 604] on link "Add to Cart" at bounding box center [654, 603] width 213 height 35
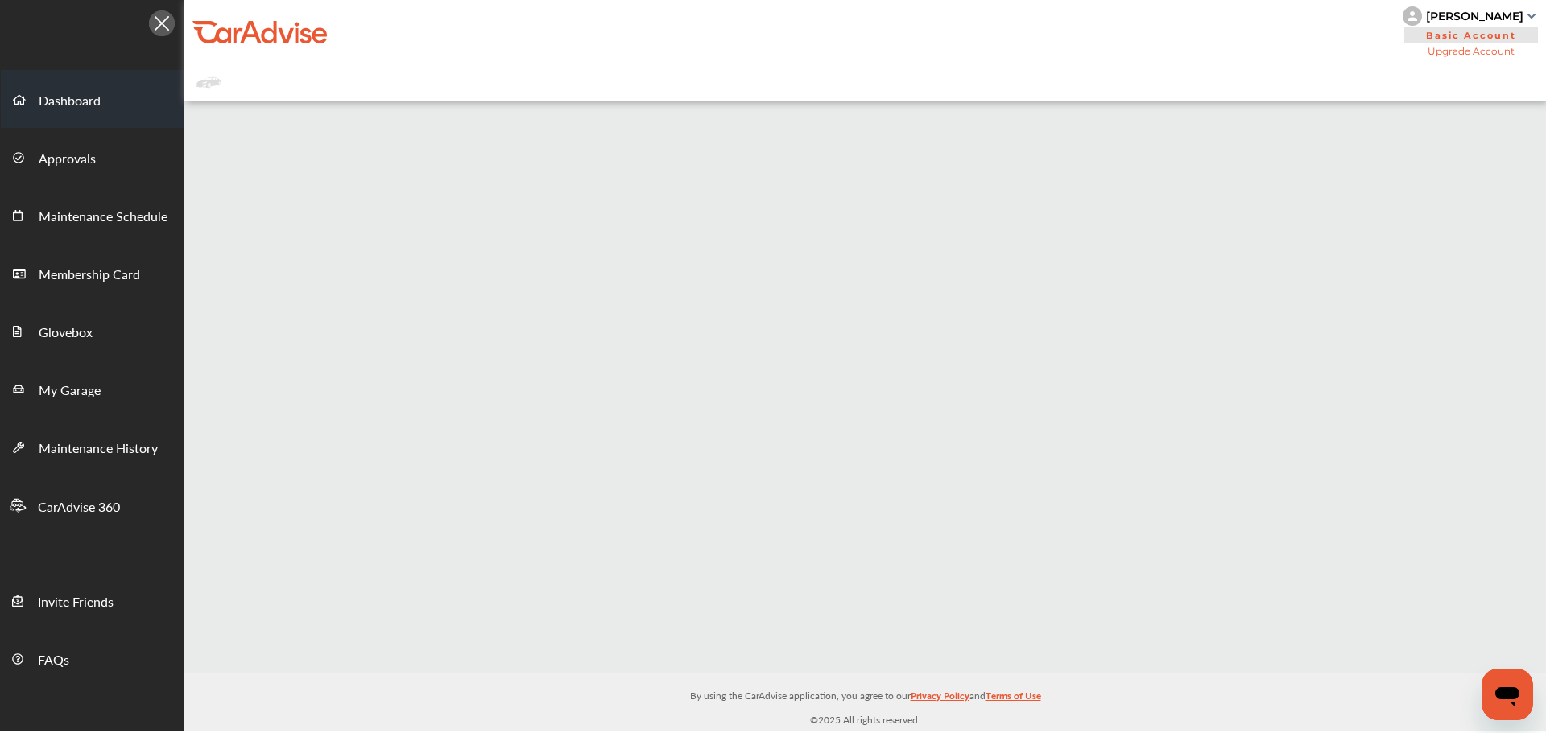
click at [86, 109] on span "Dashboard" at bounding box center [70, 101] width 62 height 21
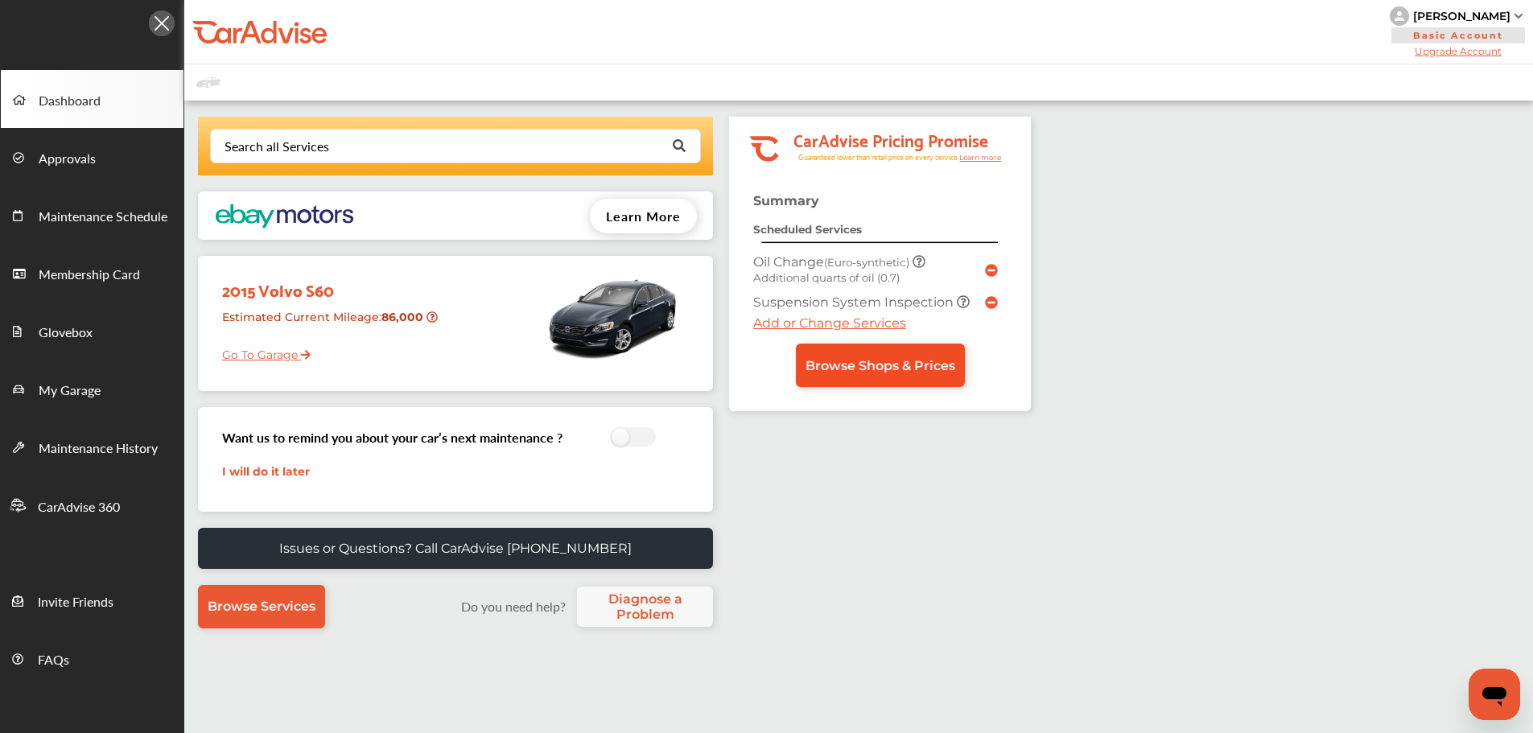
click at [886, 357] on link "Browse Shops & Prices" at bounding box center [880, 365] width 169 height 43
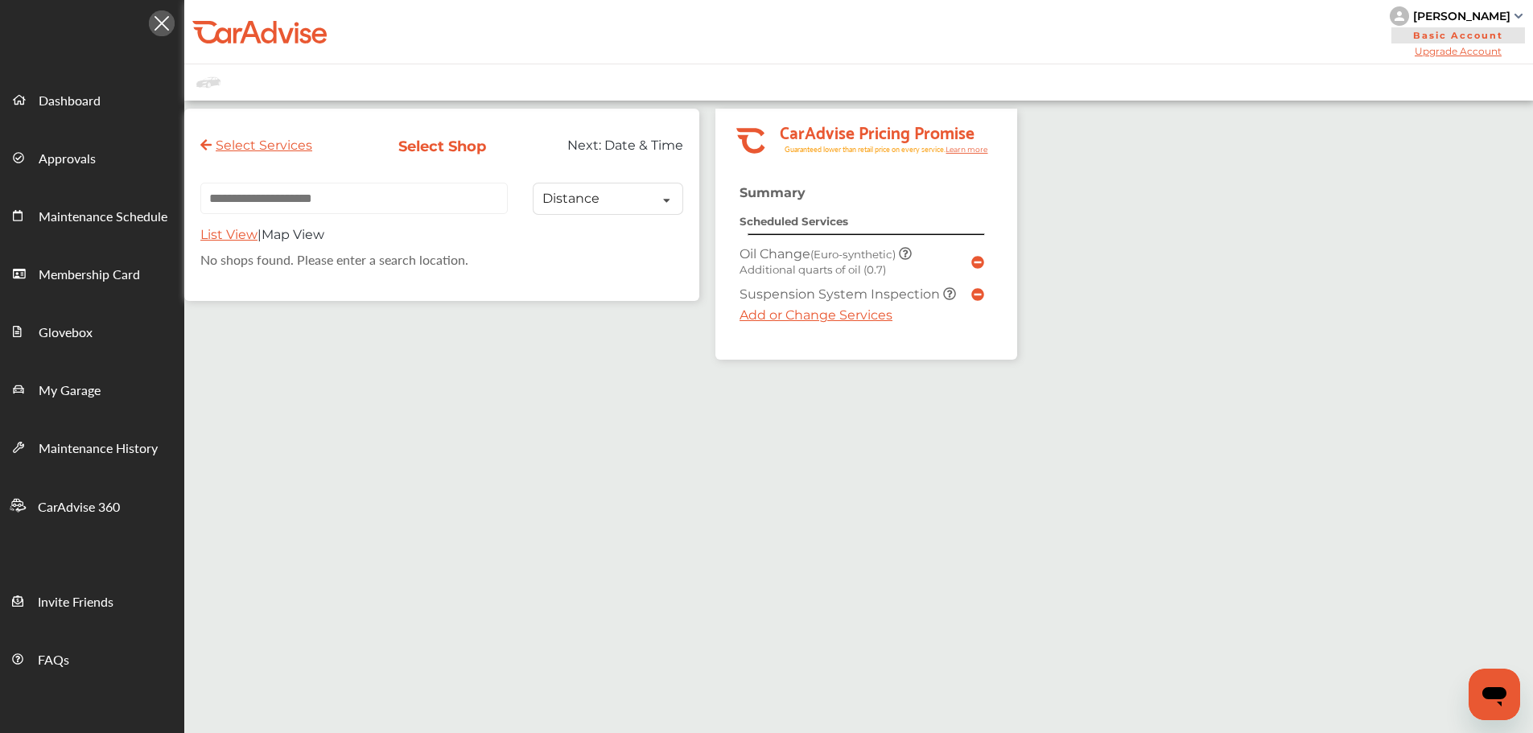
click at [341, 202] on input "text" at bounding box center [353, 198] width 307 height 31
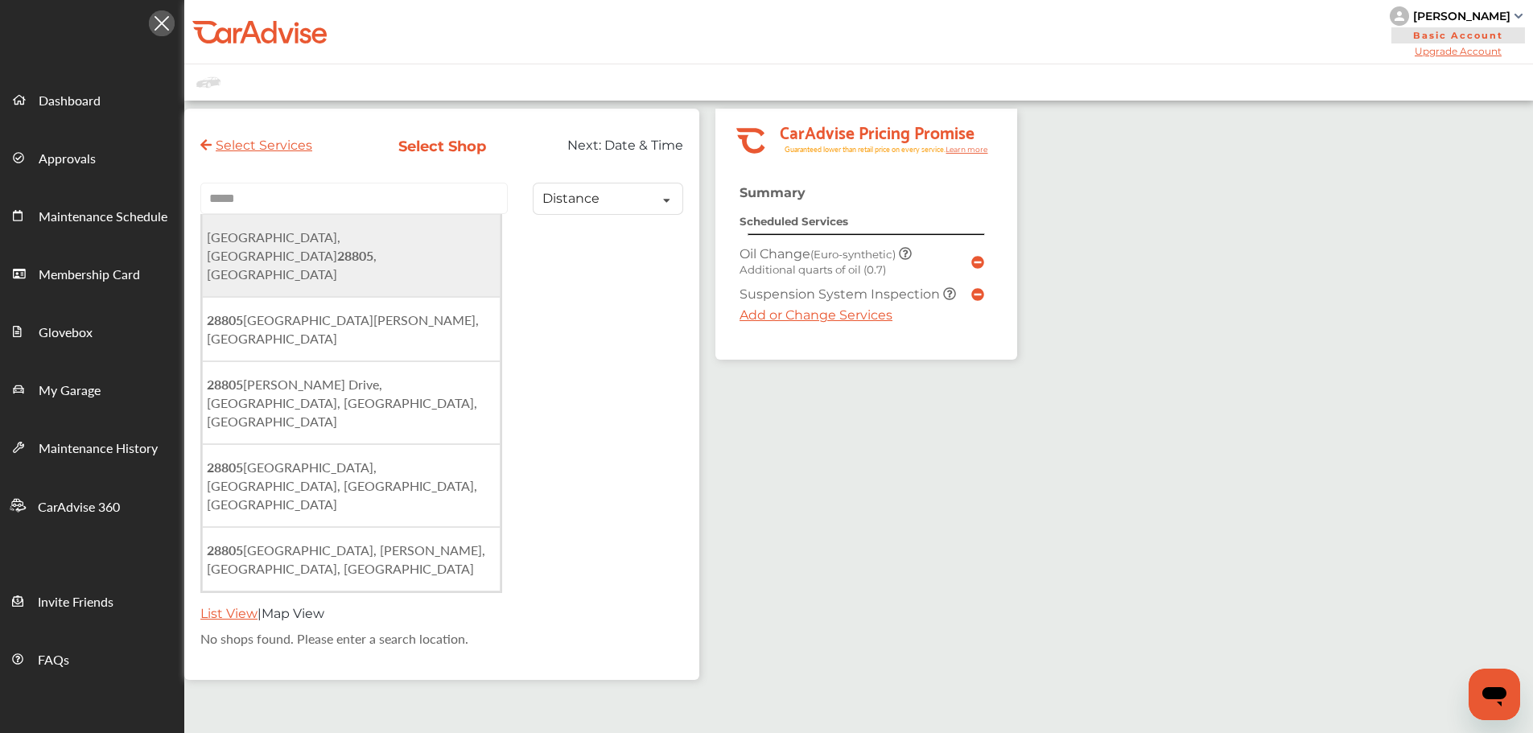
click at [328, 247] on span "[GEOGRAPHIC_DATA], [GEOGRAPHIC_DATA] 28805 , [GEOGRAPHIC_DATA]" at bounding box center [292, 256] width 170 height 56
type input "**********"
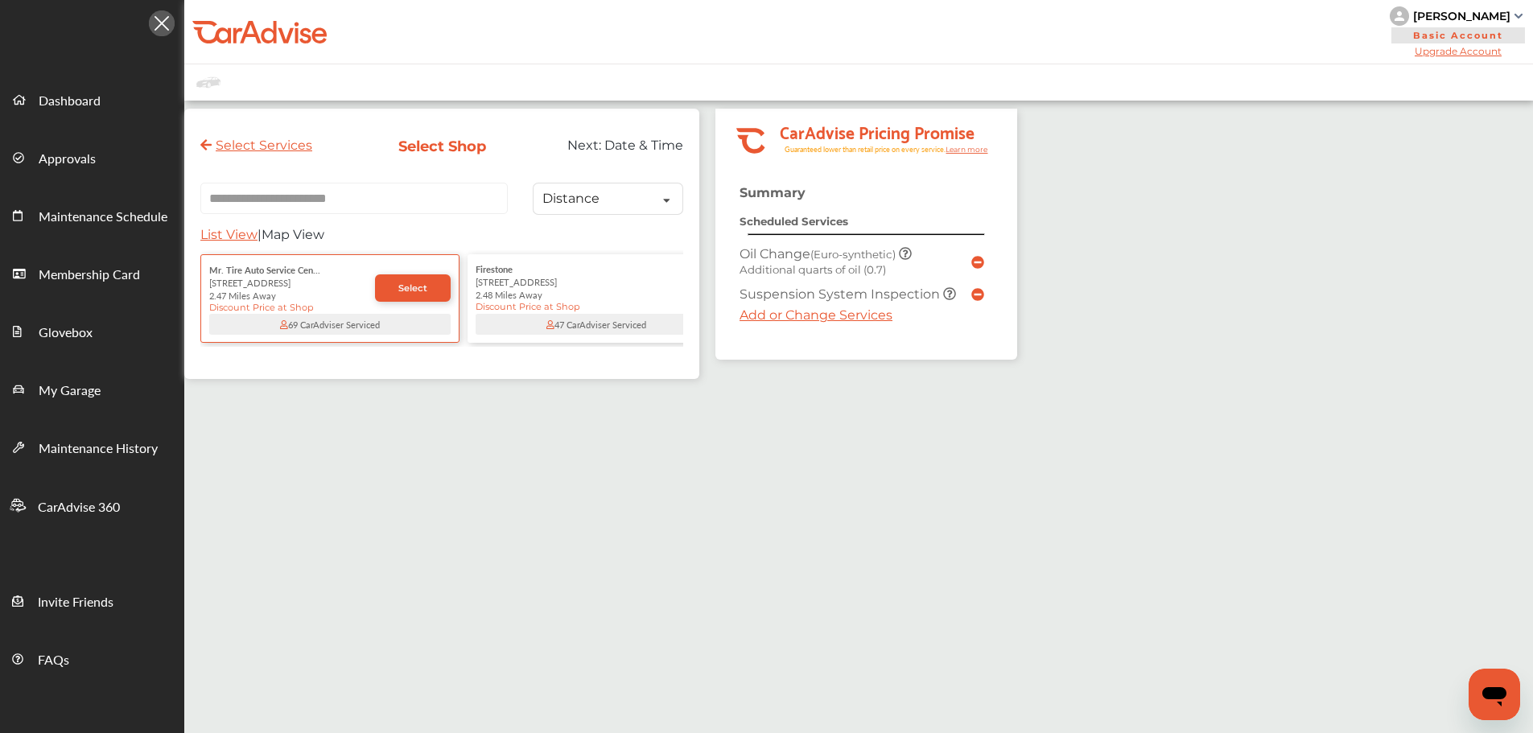
click at [585, 327] on div "47 CarAdviser Serviced" at bounding box center [596, 324] width 241 height 21
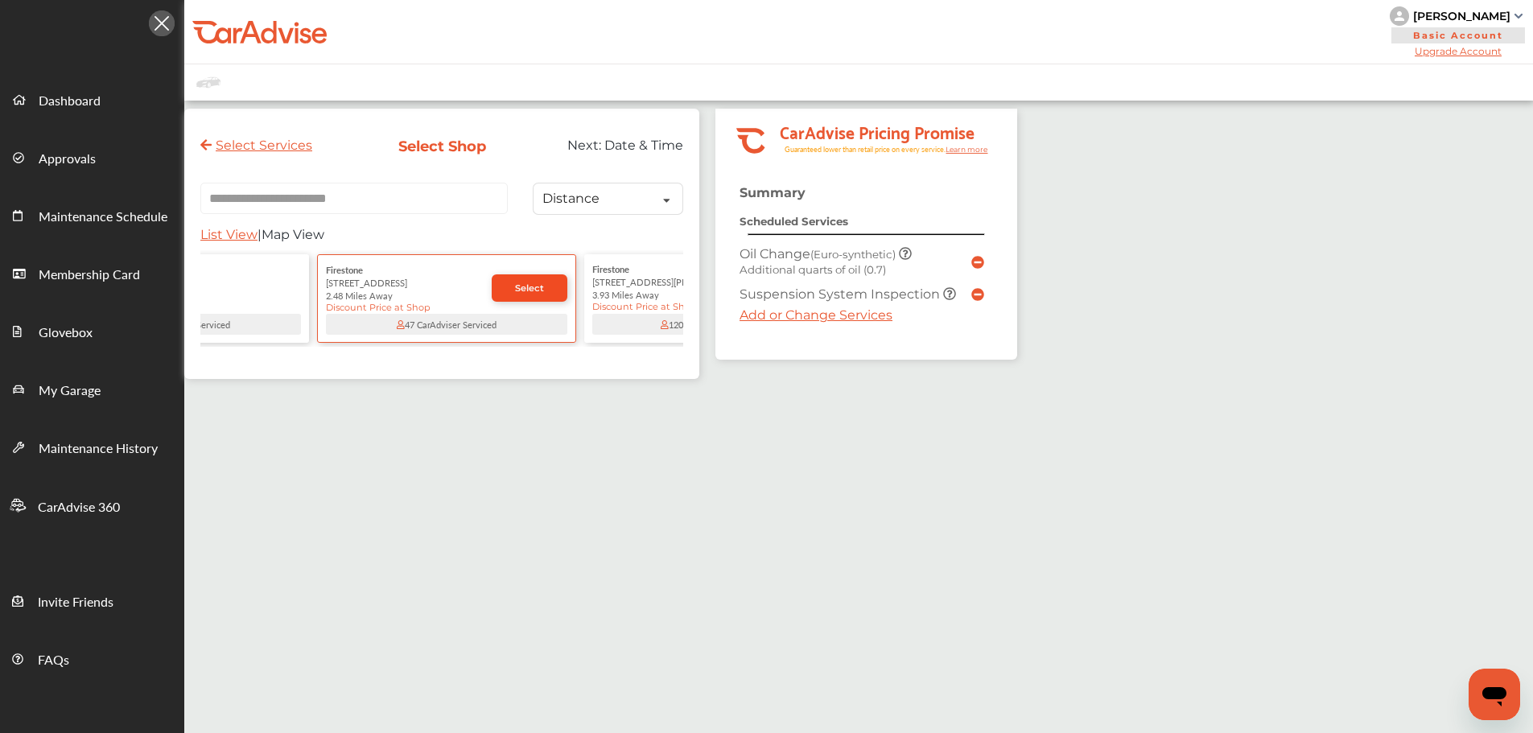
click at [527, 287] on span "Select" at bounding box center [529, 288] width 29 height 11
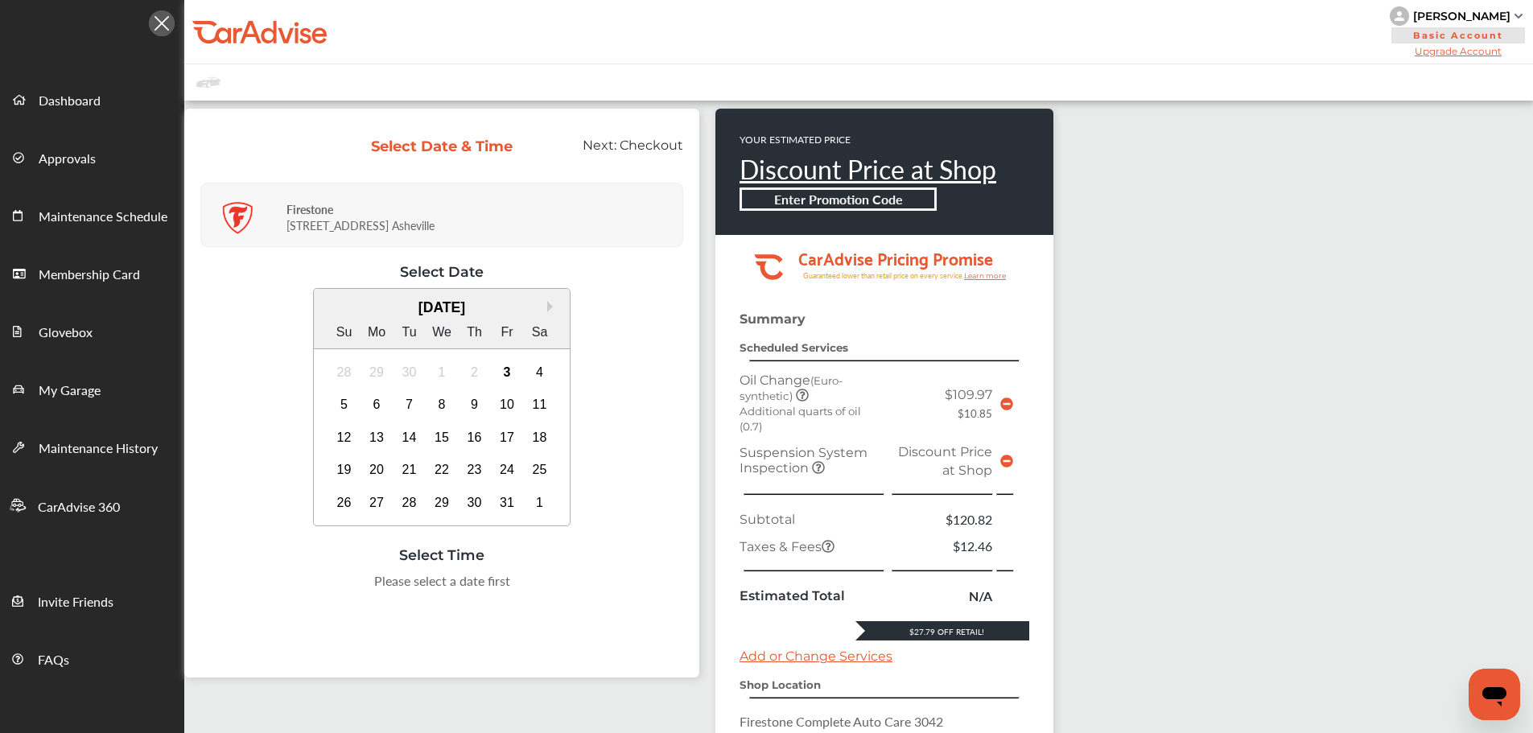
click at [1007, 465] on icon at bounding box center [1007, 461] width 13 height 13
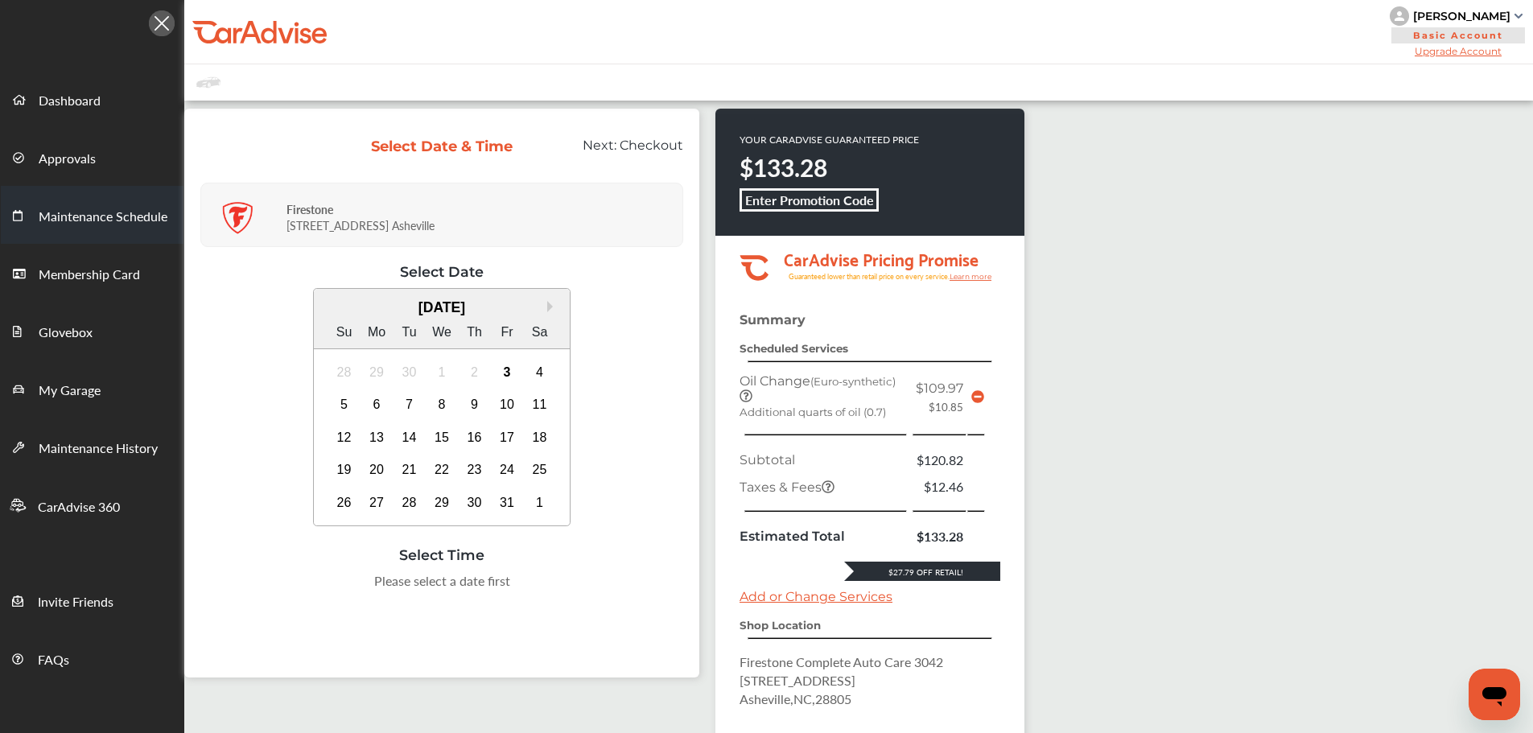
click at [102, 224] on span "Maintenance Schedule" at bounding box center [103, 217] width 129 height 21
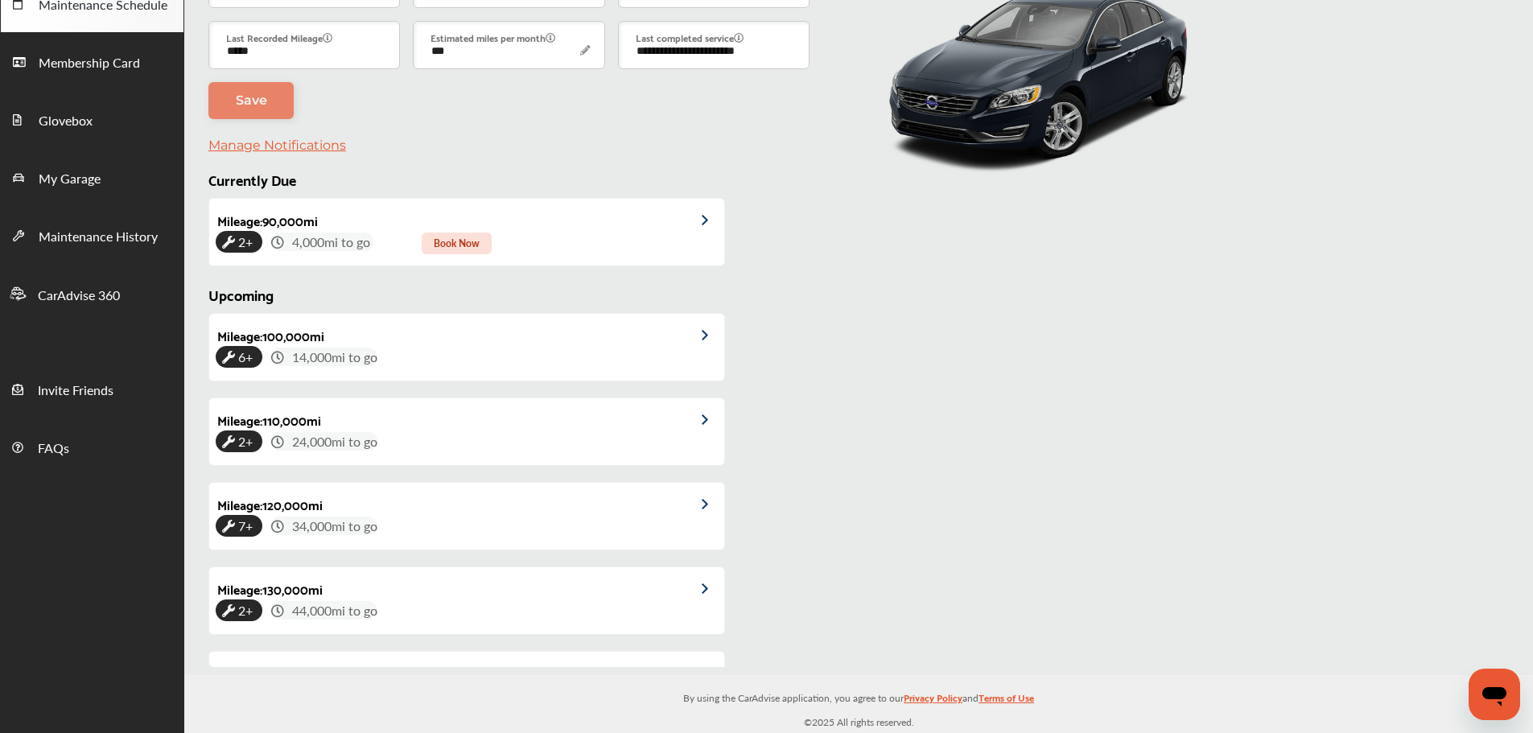
scroll to position [372, 0]
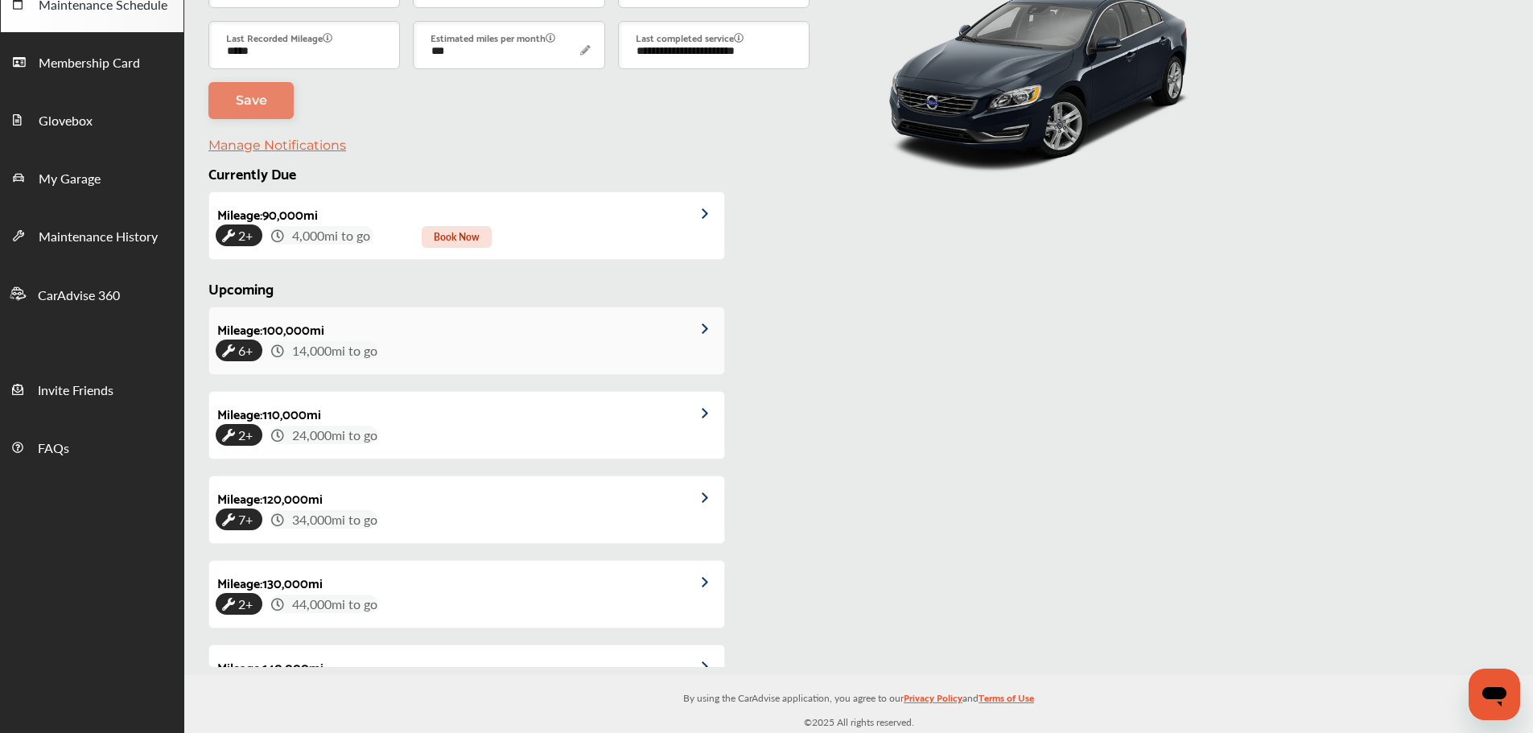
click at [390, 345] on div "6+ 14,000 mi to go" at bounding box center [467, 350] width 502 height 19
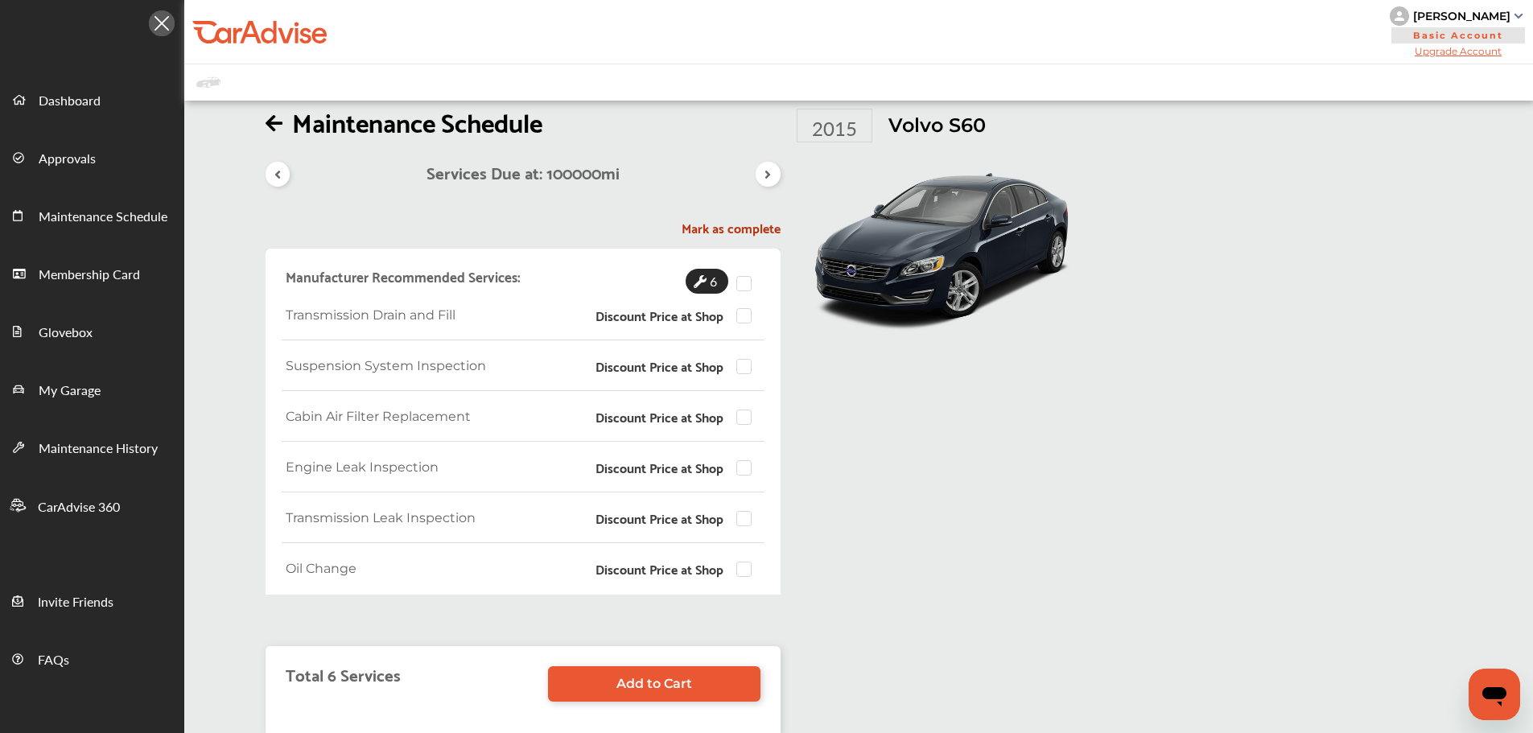
click at [703, 283] on icon at bounding box center [700, 281] width 13 height 13
click at [629, 526] on p "Discount Price at Shop" at bounding box center [660, 518] width 128 height 14
click at [740, 511] on label at bounding box center [749, 511] width 24 height 0
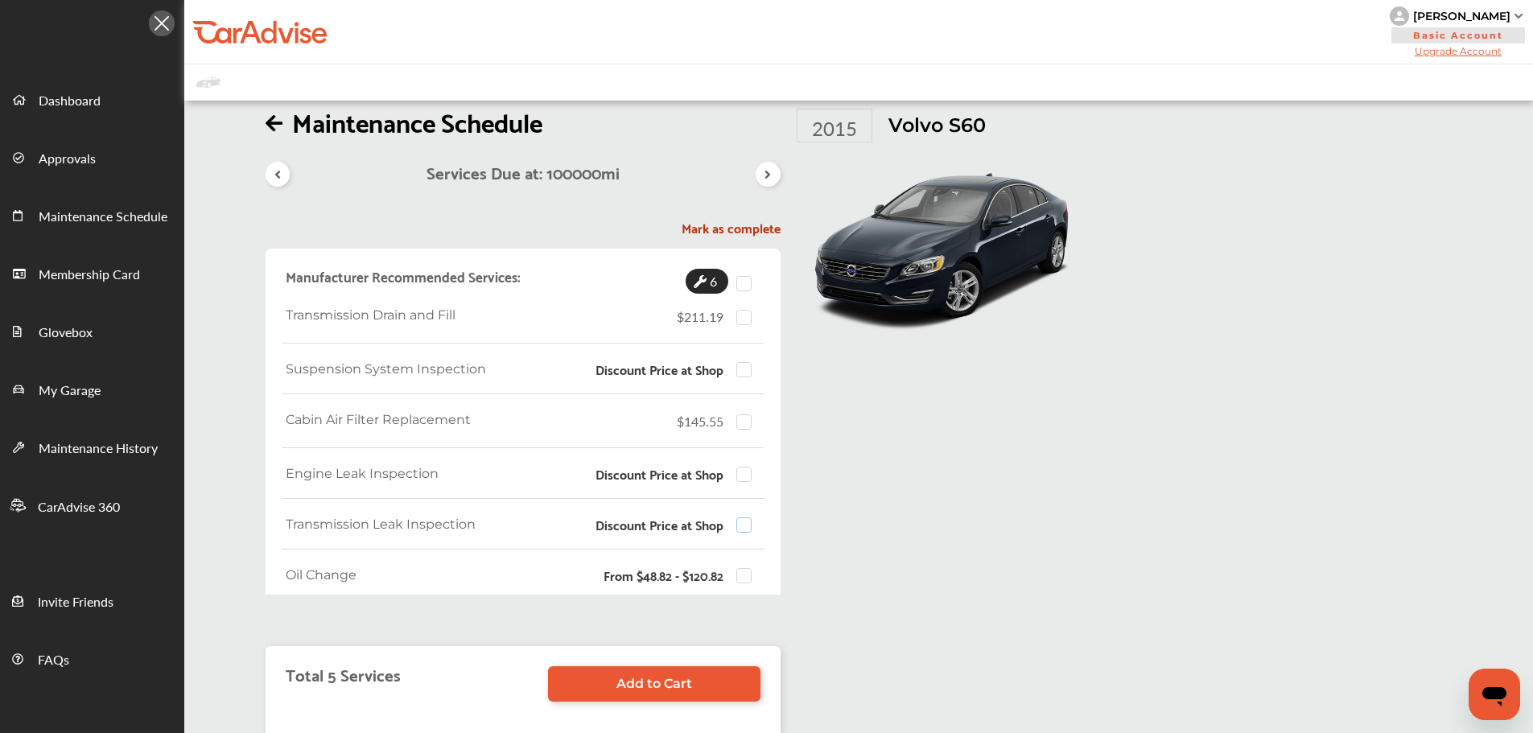
click at [740, 518] on label at bounding box center [749, 518] width 24 height 0
click at [750, 518] on label at bounding box center [749, 518] width 24 height 0
click at [742, 467] on label at bounding box center [749, 467] width 24 height 0
click at [745, 467] on label at bounding box center [749, 467] width 24 height 0
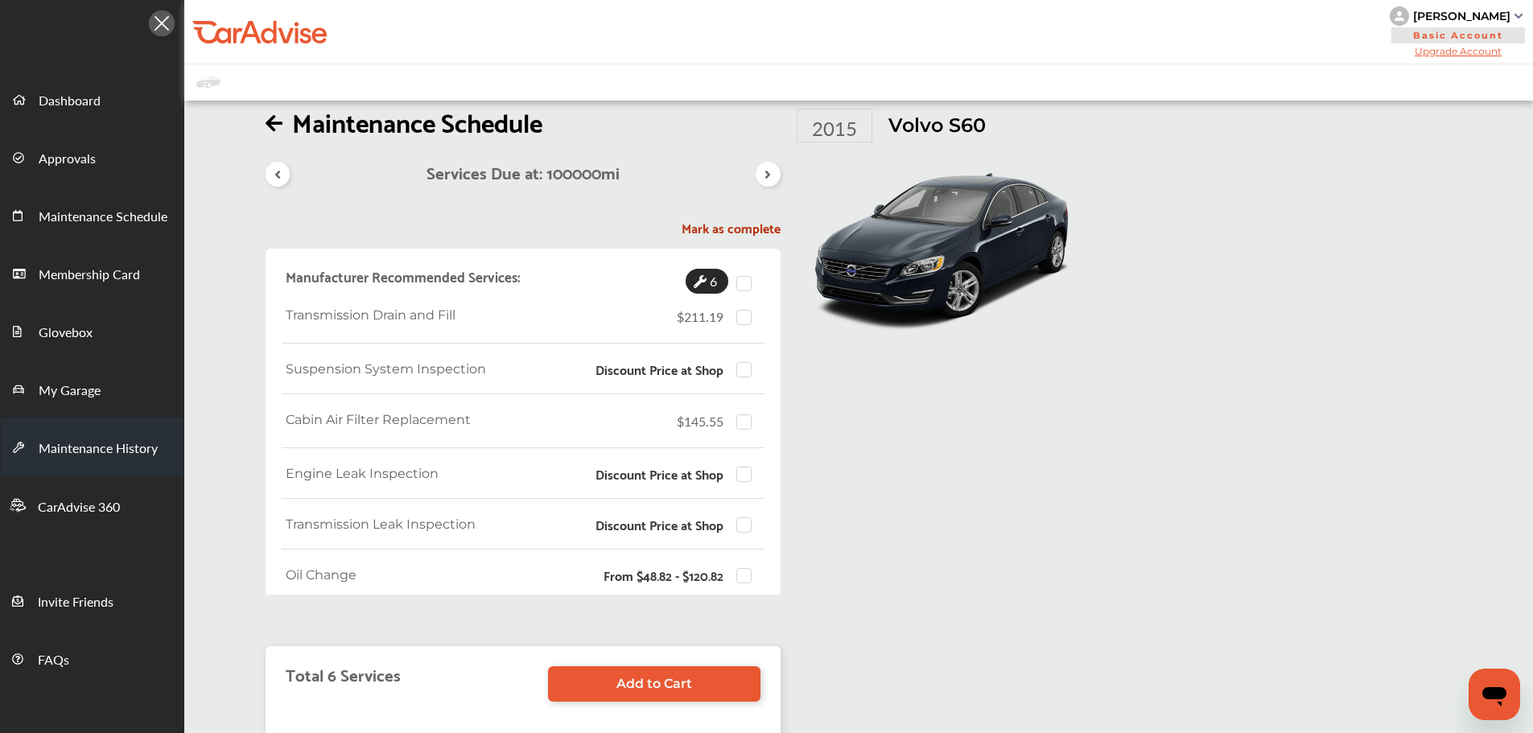
click at [105, 435] on link "Maintenance History" at bounding box center [92, 447] width 183 height 58
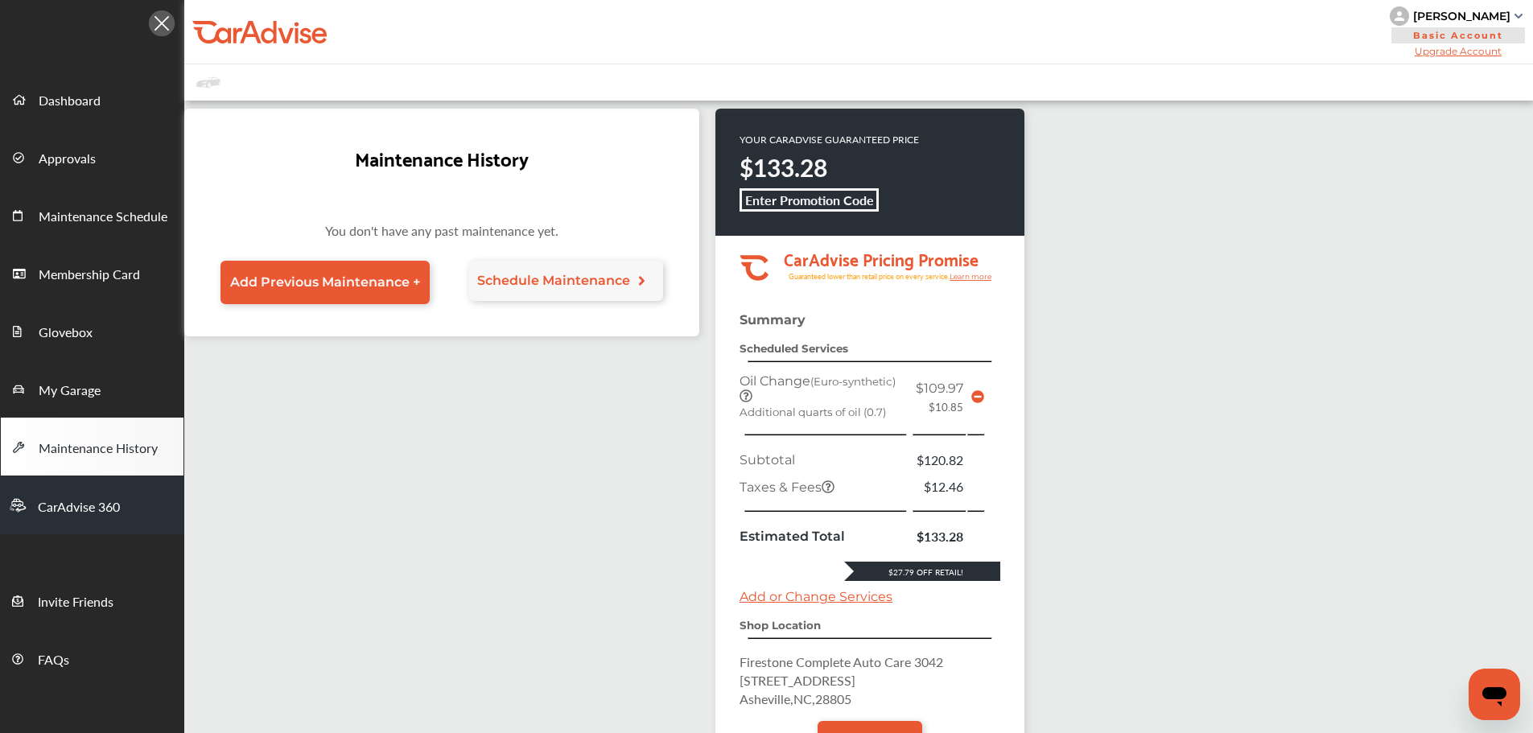
click at [103, 506] on span "CarAdvise 360" at bounding box center [79, 507] width 82 height 21
